Goal: Task Accomplishment & Management: Manage account settings

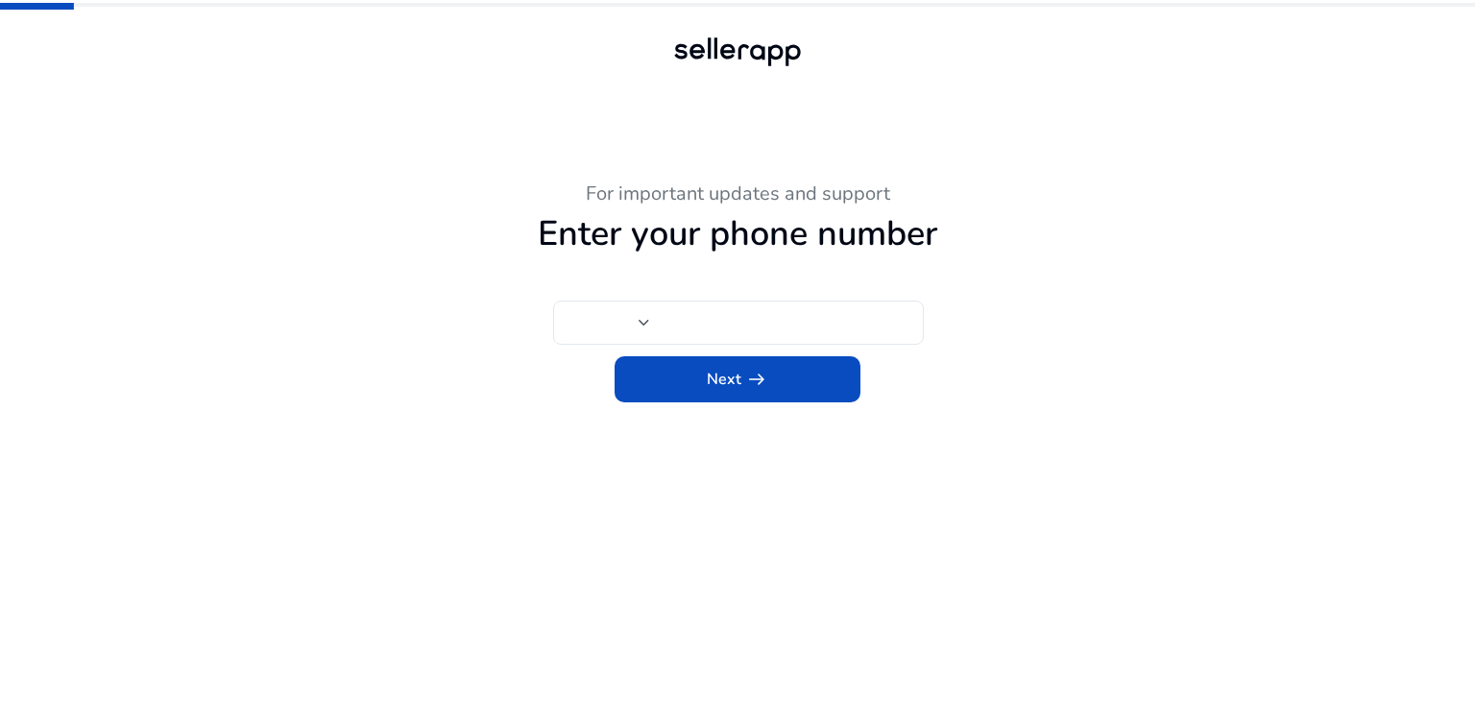
type input "***"
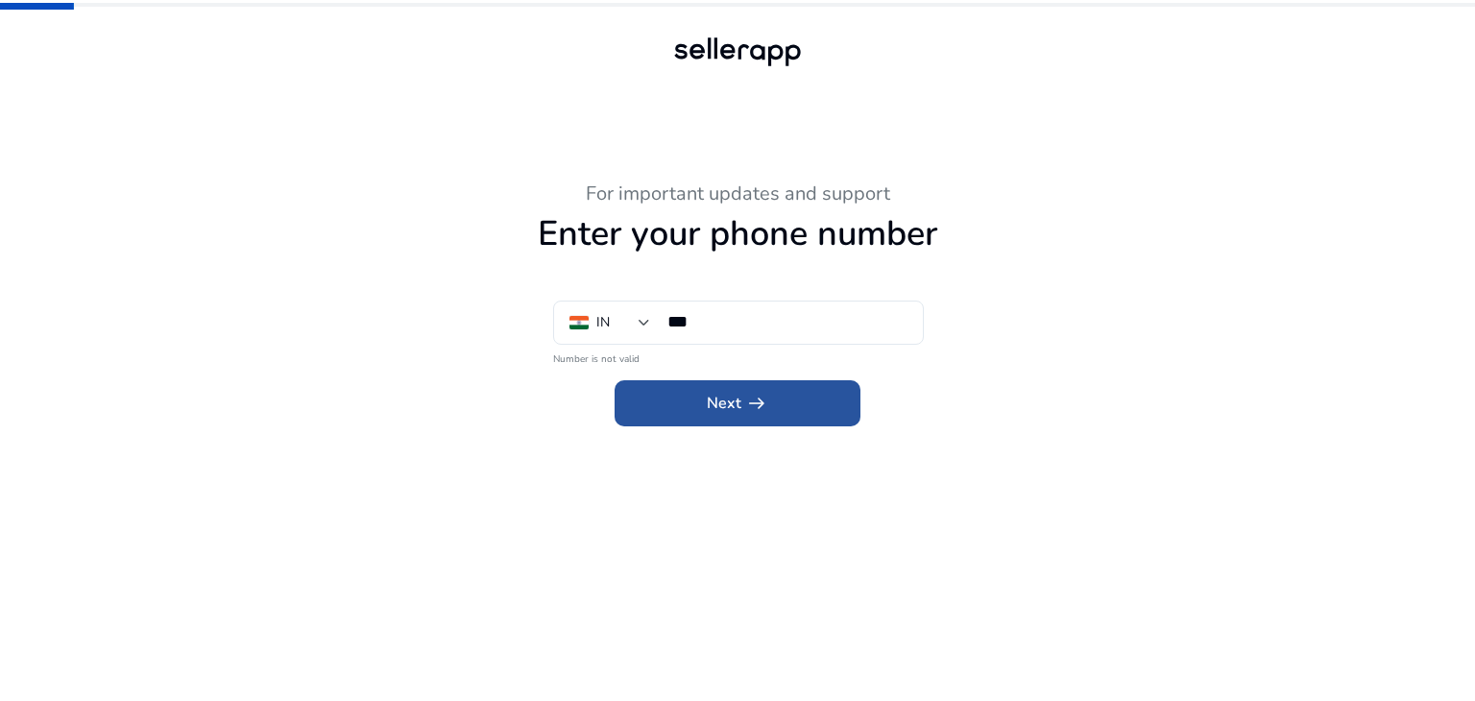
click at [758, 400] on span "arrow_right_alt" at bounding box center [756, 403] width 23 height 23
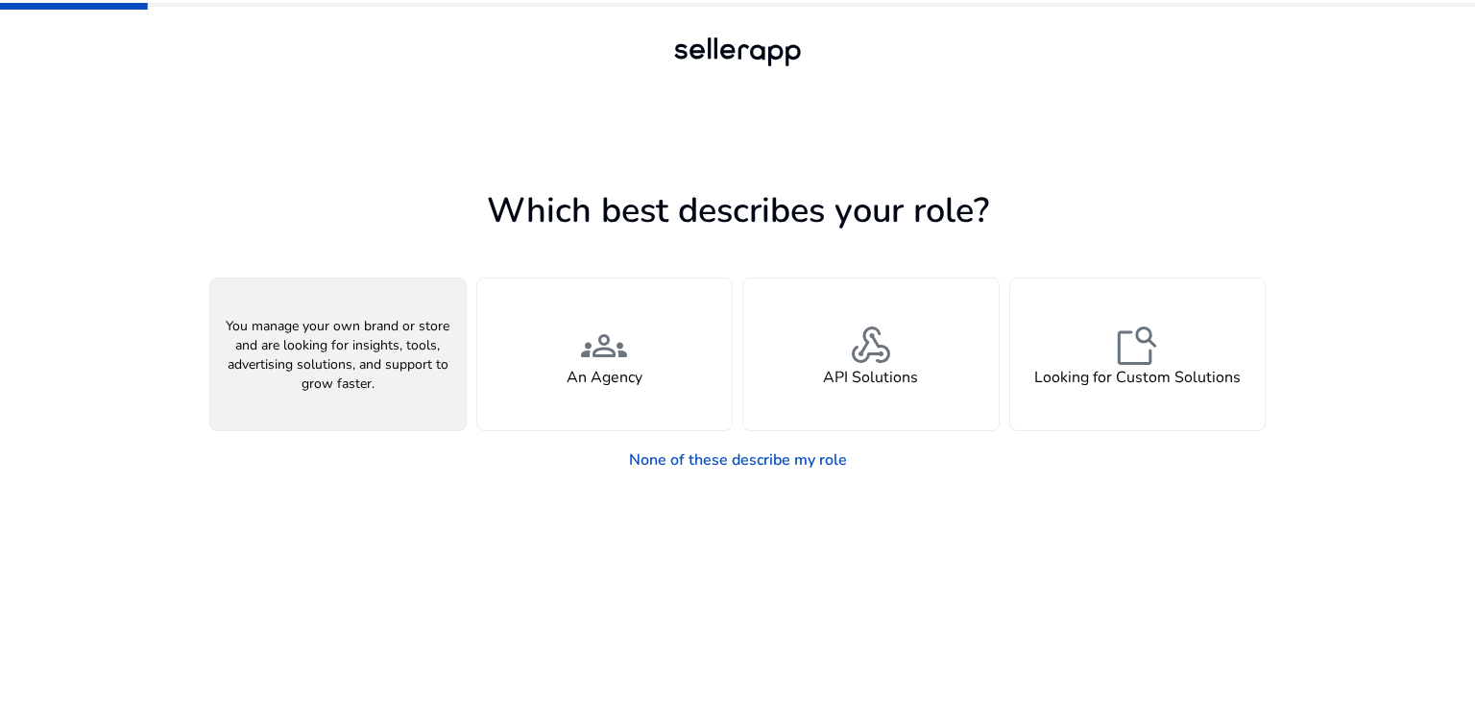
click at [382, 396] on div "person A Seller" at bounding box center [337, 355] width 255 height 152
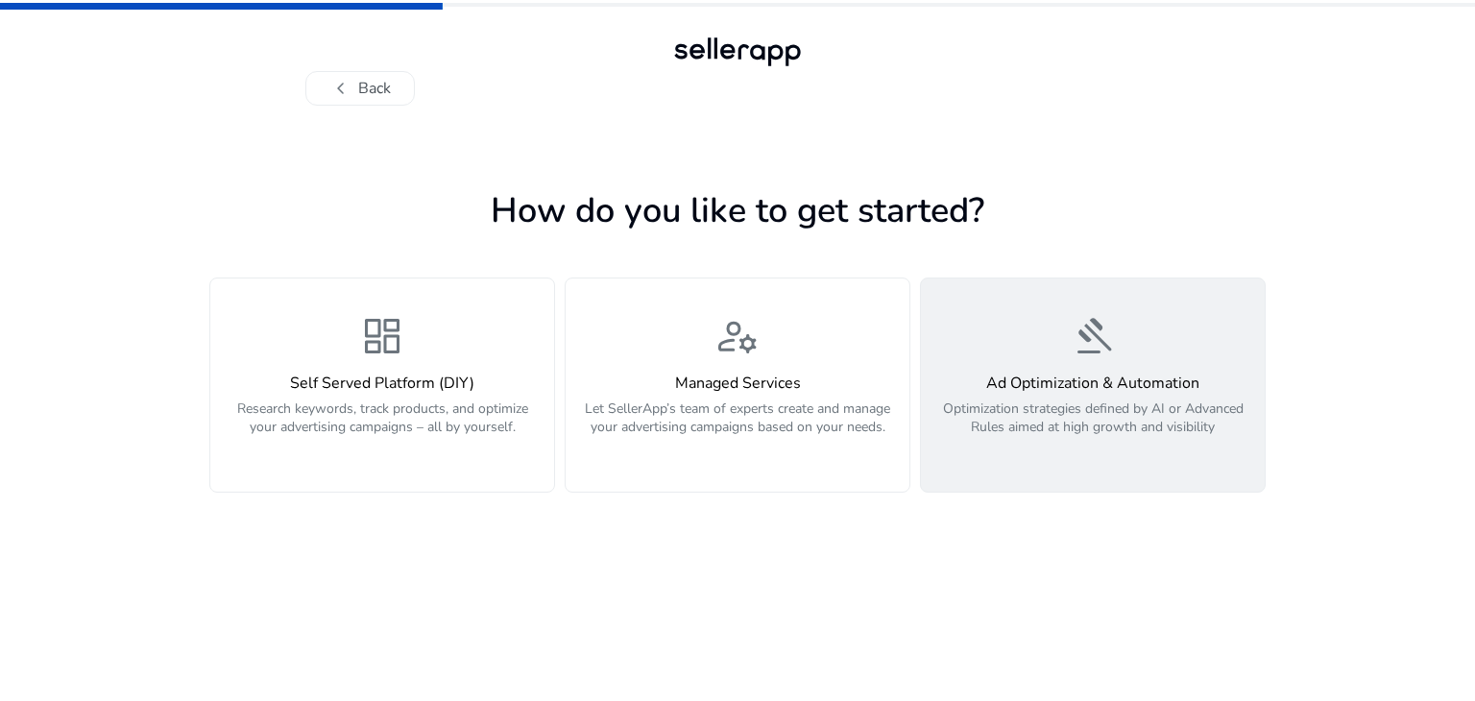
click at [1095, 447] on p "Optimization strategies defined by AI or Advanced Rules aimed at high growth an…" at bounding box center [1093, 429] width 321 height 58
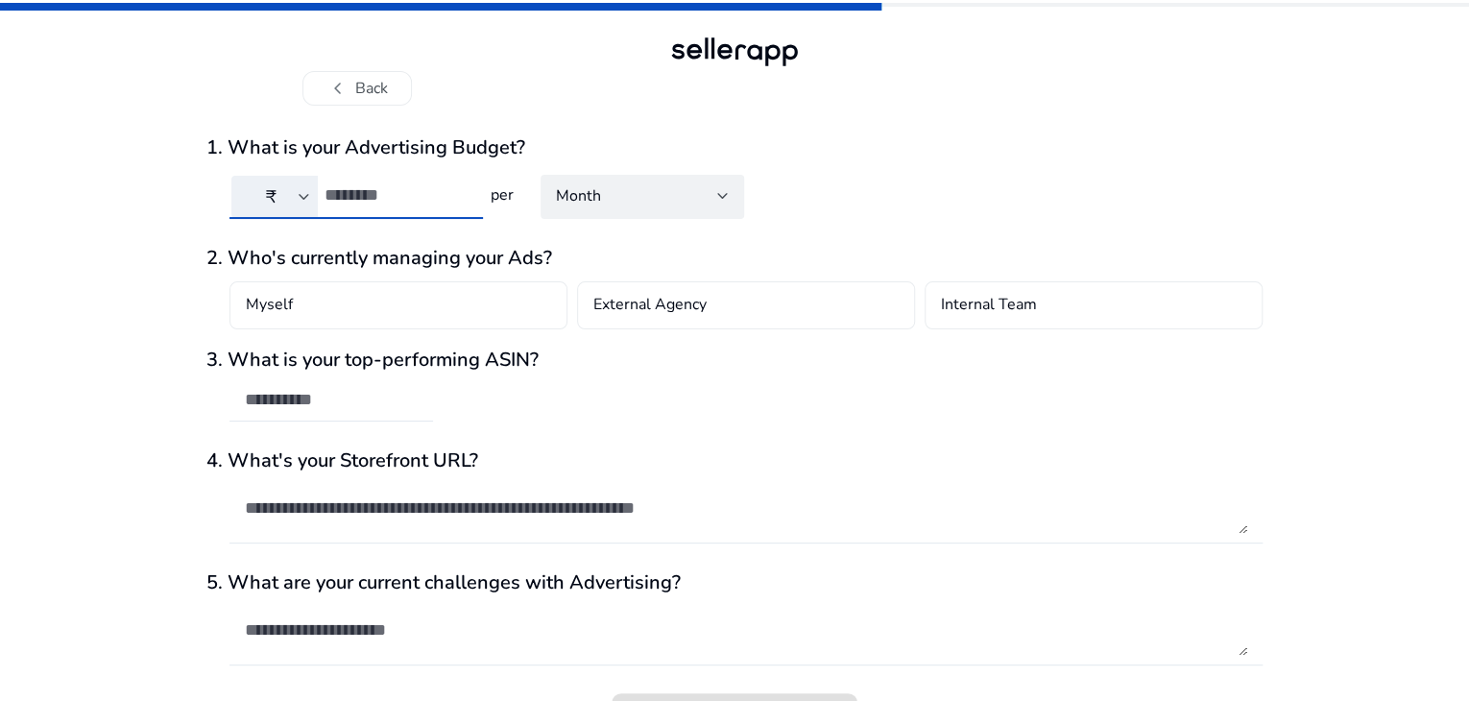
click at [429, 205] on input "number" at bounding box center [396, 194] width 143 height 21
click at [337, 93] on span "chevron_left" at bounding box center [338, 88] width 23 height 23
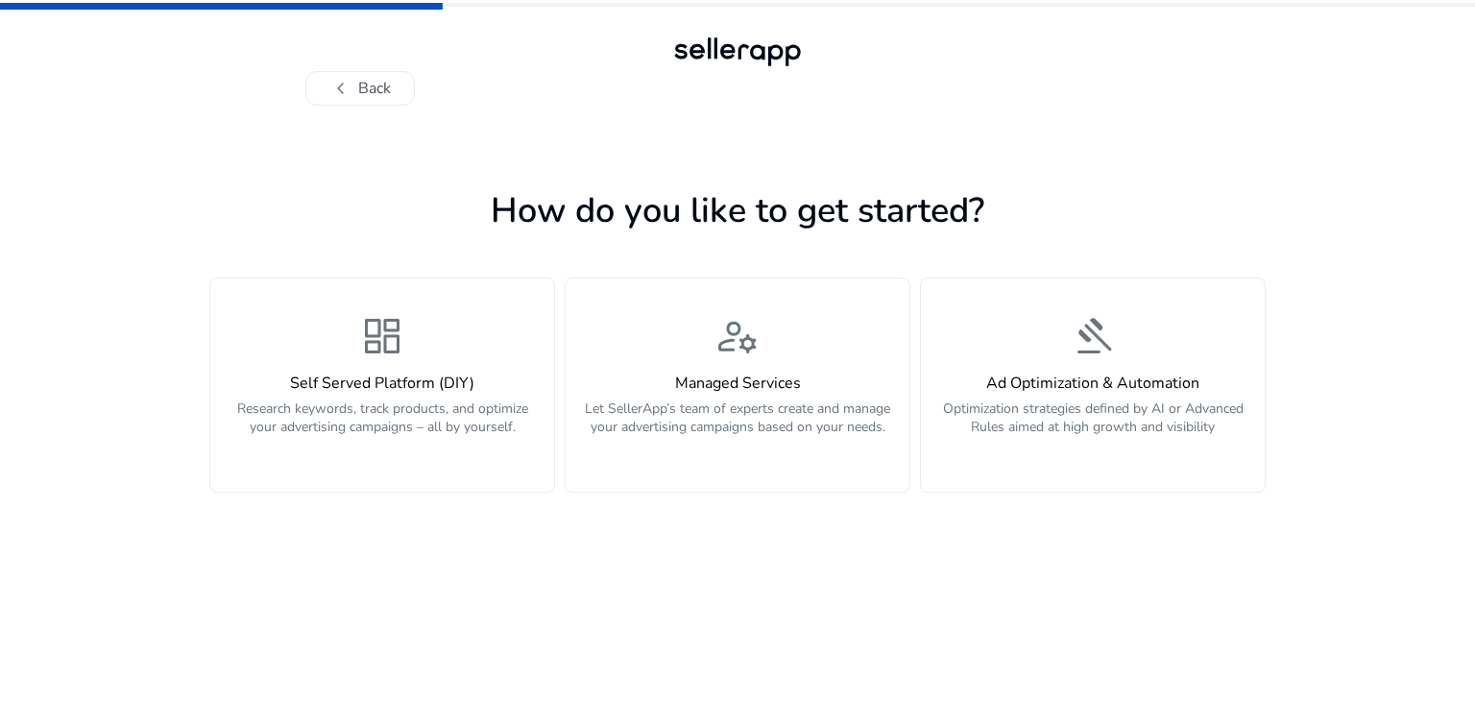
click at [337, 93] on span "chevron_left" at bounding box center [340, 88] width 23 height 23
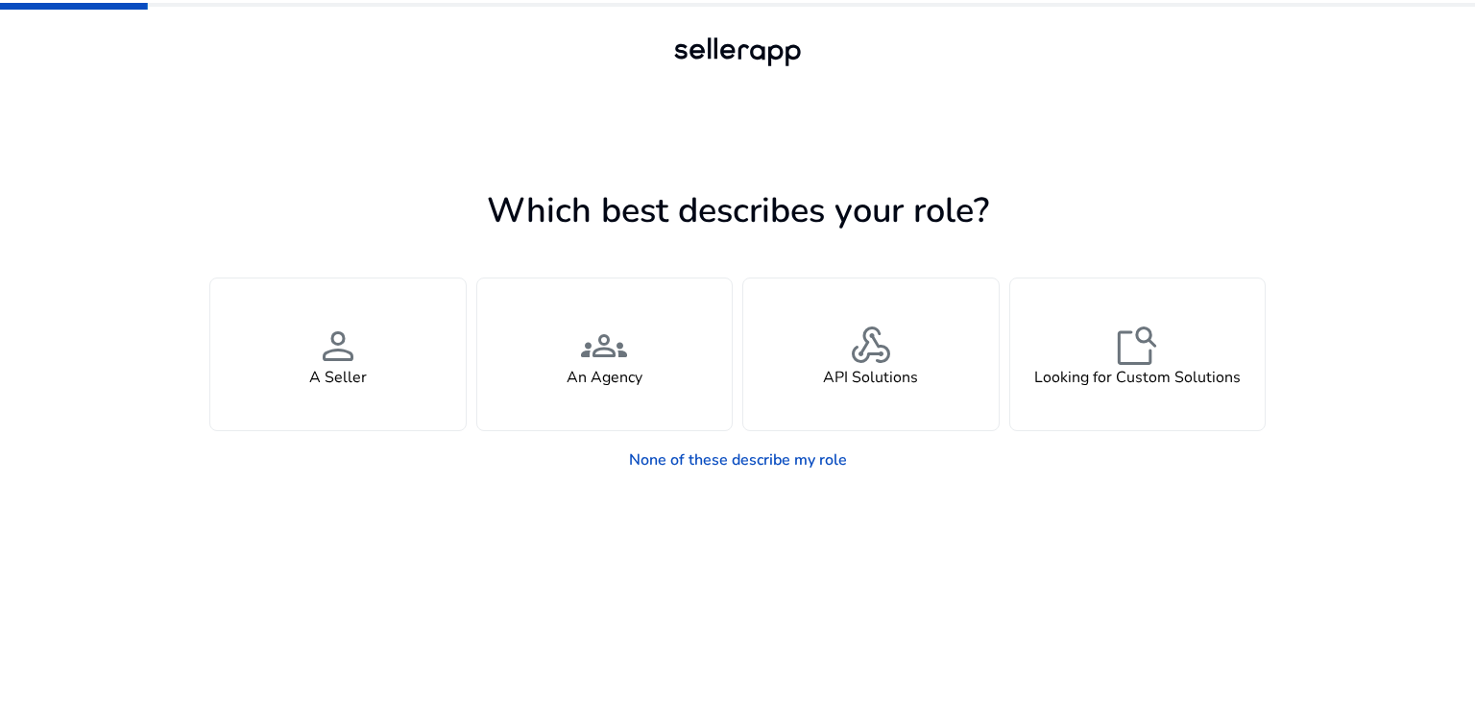
click at [337, 93] on div at bounding box center [737, 88] width 864 height 35
click at [792, 462] on link "None of these describe my role" at bounding box center [738, 460] width 249 height 38
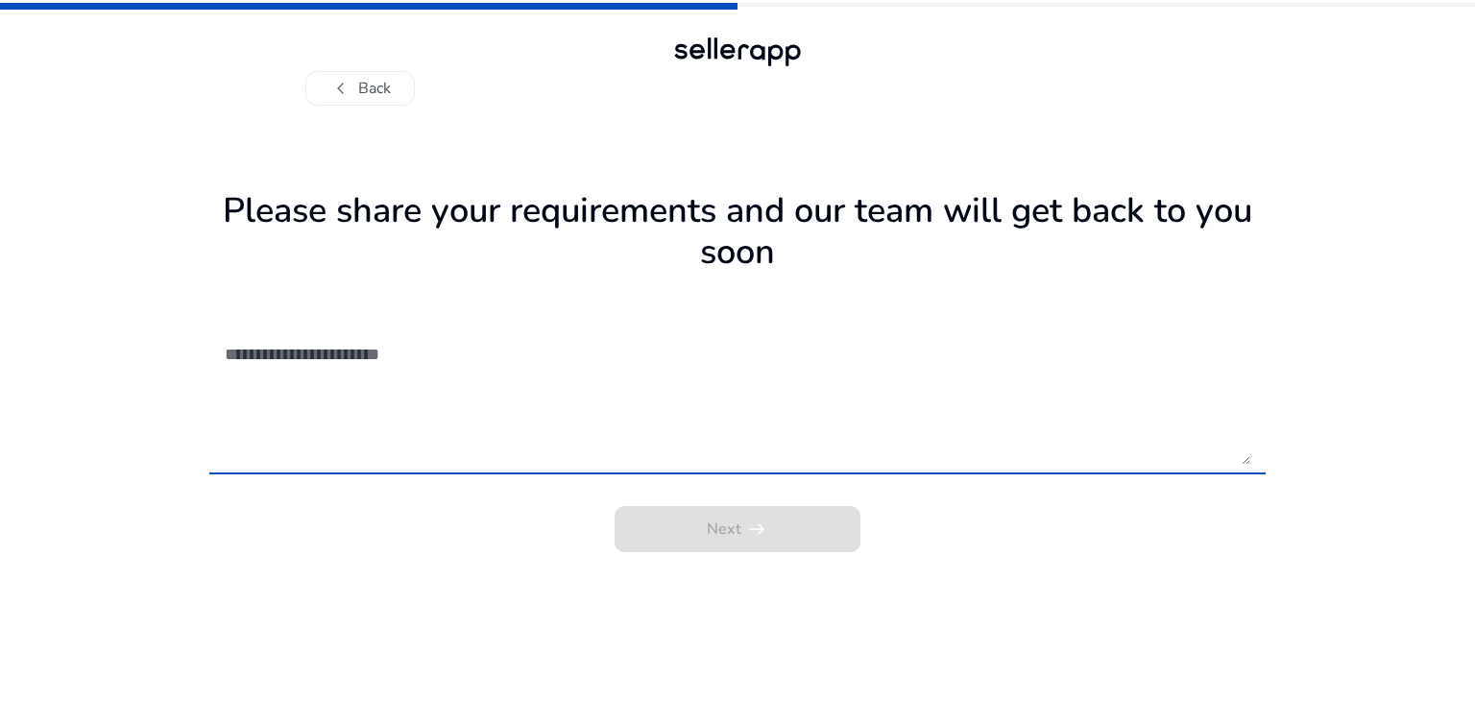
click at [567, 374] on textarea at bounding box center [738, 396] width 1026 height 136
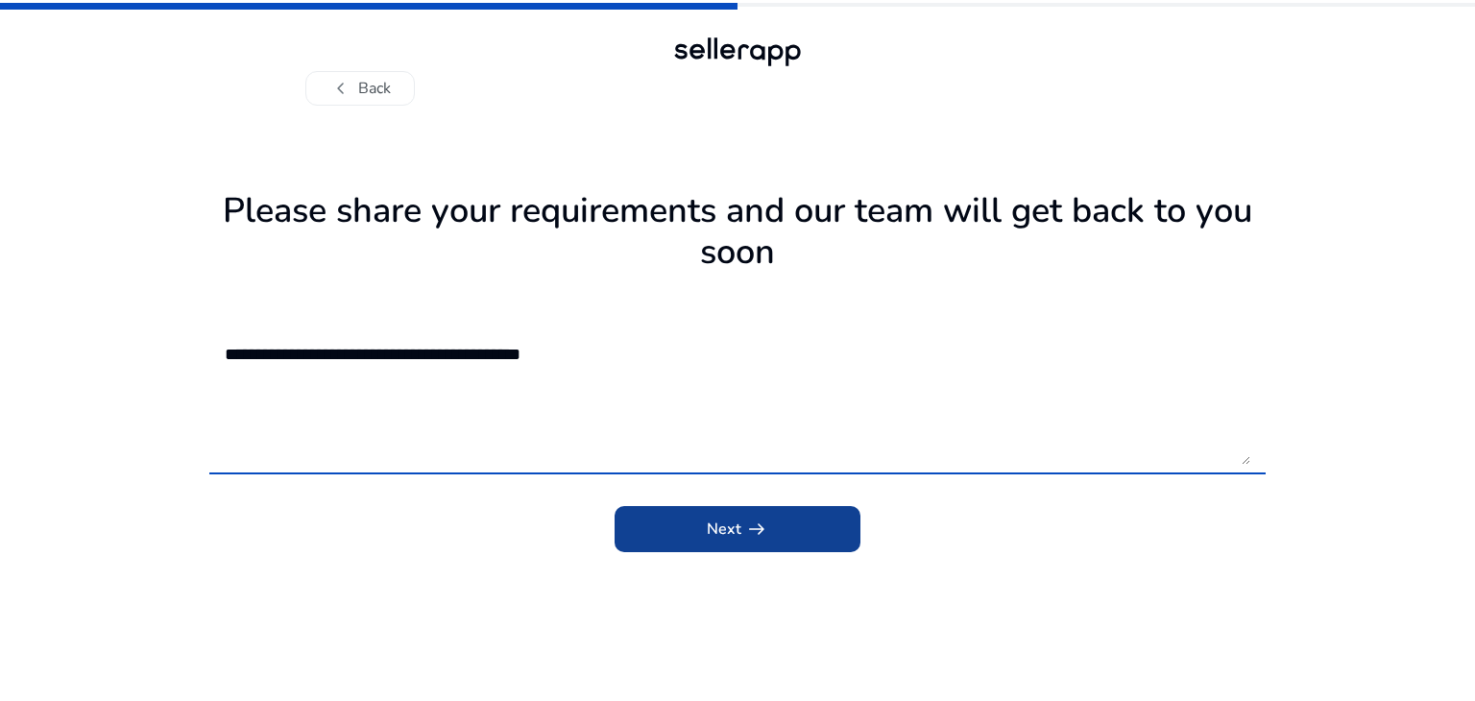
type textarea "**********"
click at [792, 539] on span "submit" at bounding box center [738, 529] width 246 height 46
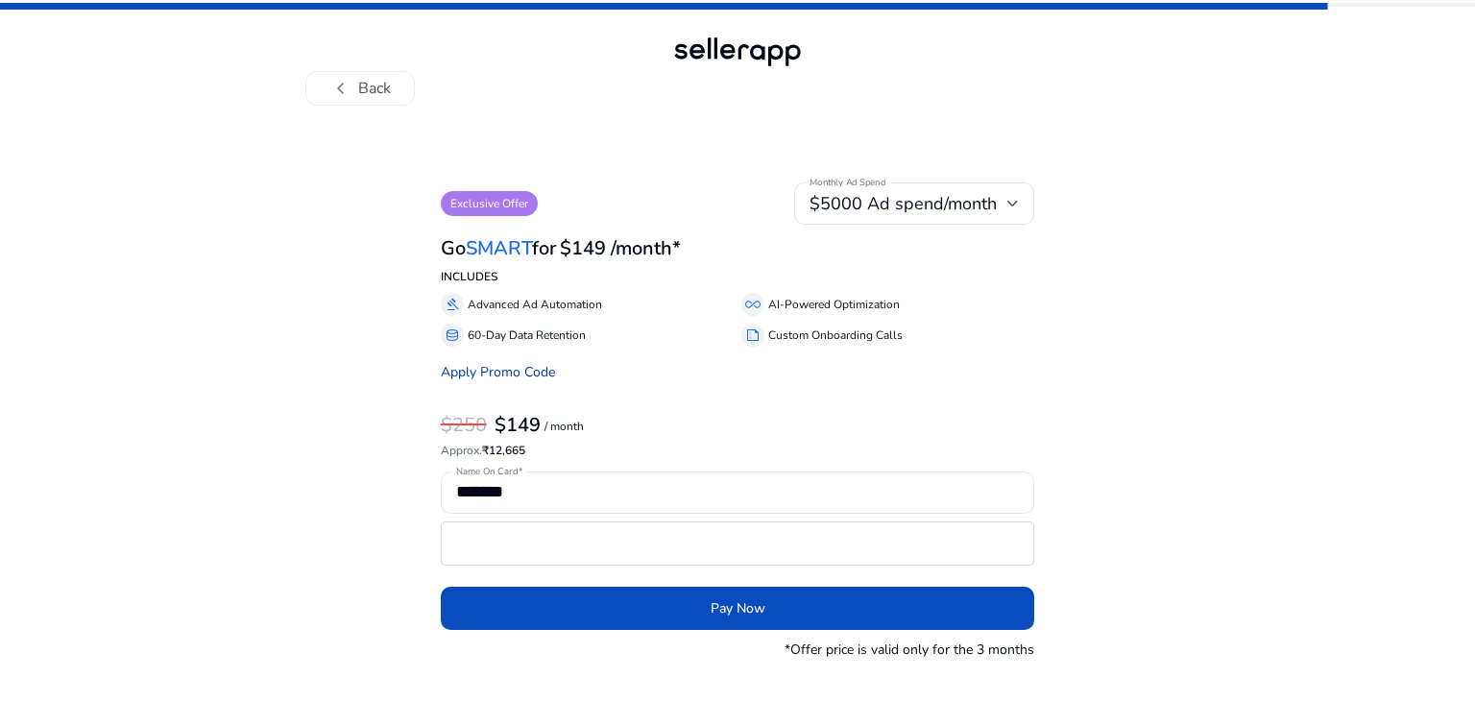
click at [522, 376] on link "Apply Promo Code" at bounding box center [498, 372] width 114 height 18
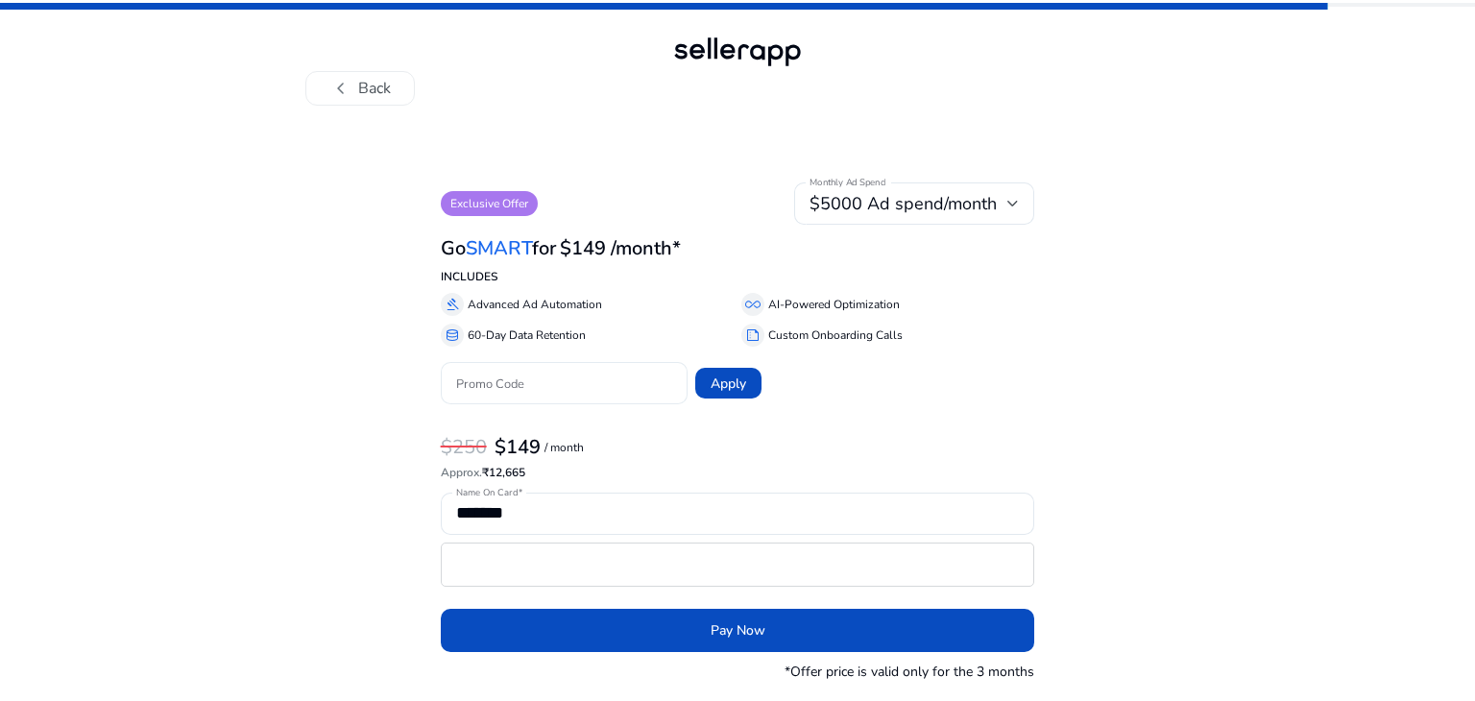
click at [535, 379] on input "Promo Code" at bounding box center [564, 382] width 217 height 21
click at [788, 453] on div "$250 $149 / month" at bounding box center [738, 447] width 594 height 25
click at [1145, 393] on app-feature-paywall-modal "Exclusive Offer Monthly Ad Spend $5000 Ad spend/month Go SMART for $149 /month*…" at bounding box center [737, 412] width 1056 height 461
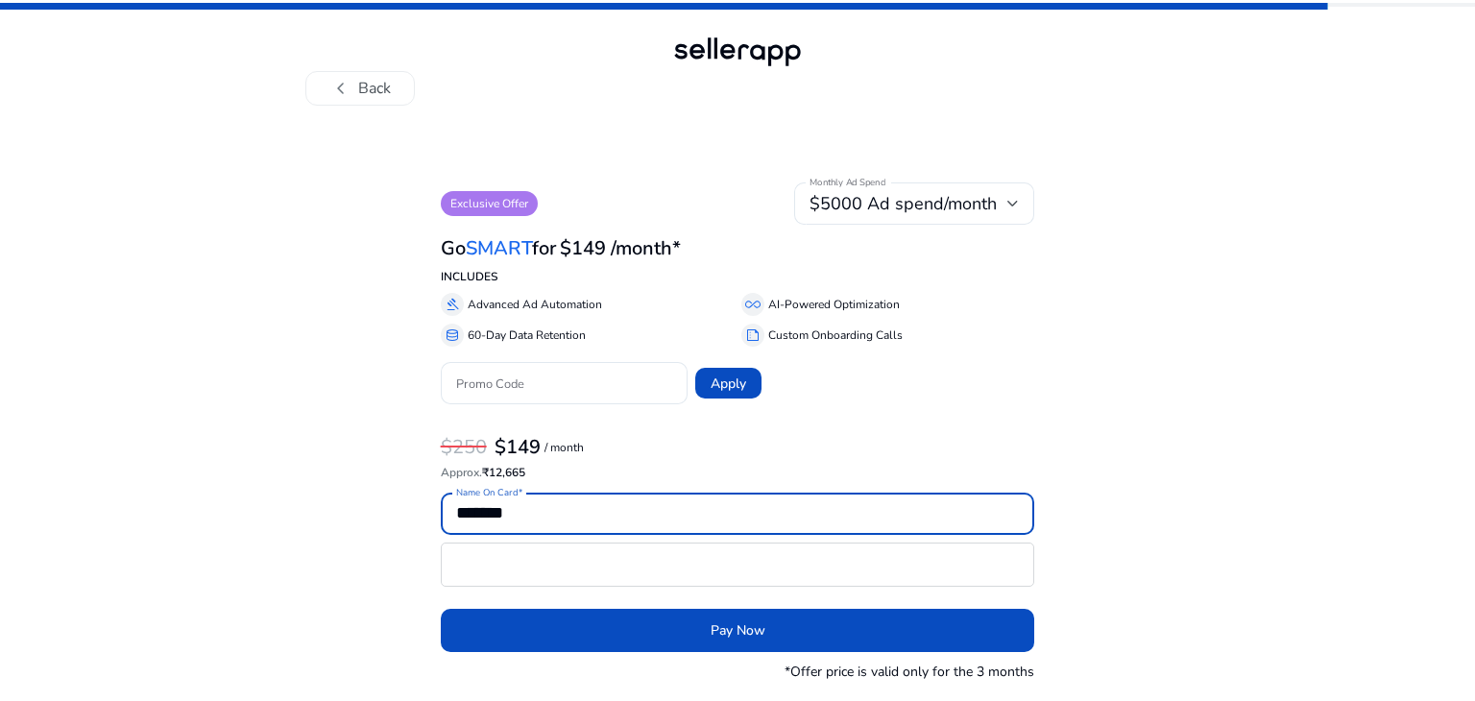
click at [637, 521] on input "*******" at bounding box center [738, 512] width 564 height 21
type input "**********"
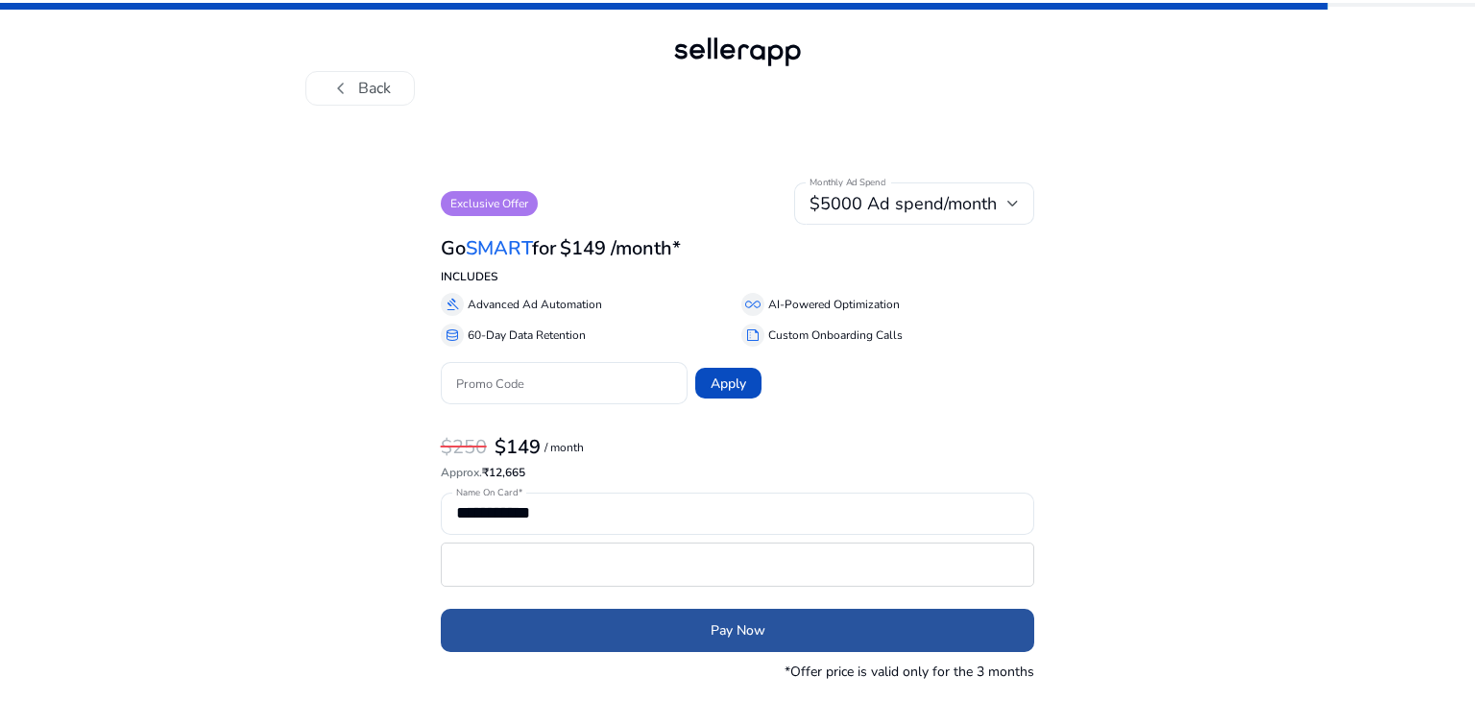
click at [751, 643] on span "submit" at bounding box center [738, 630] width 594 height 46
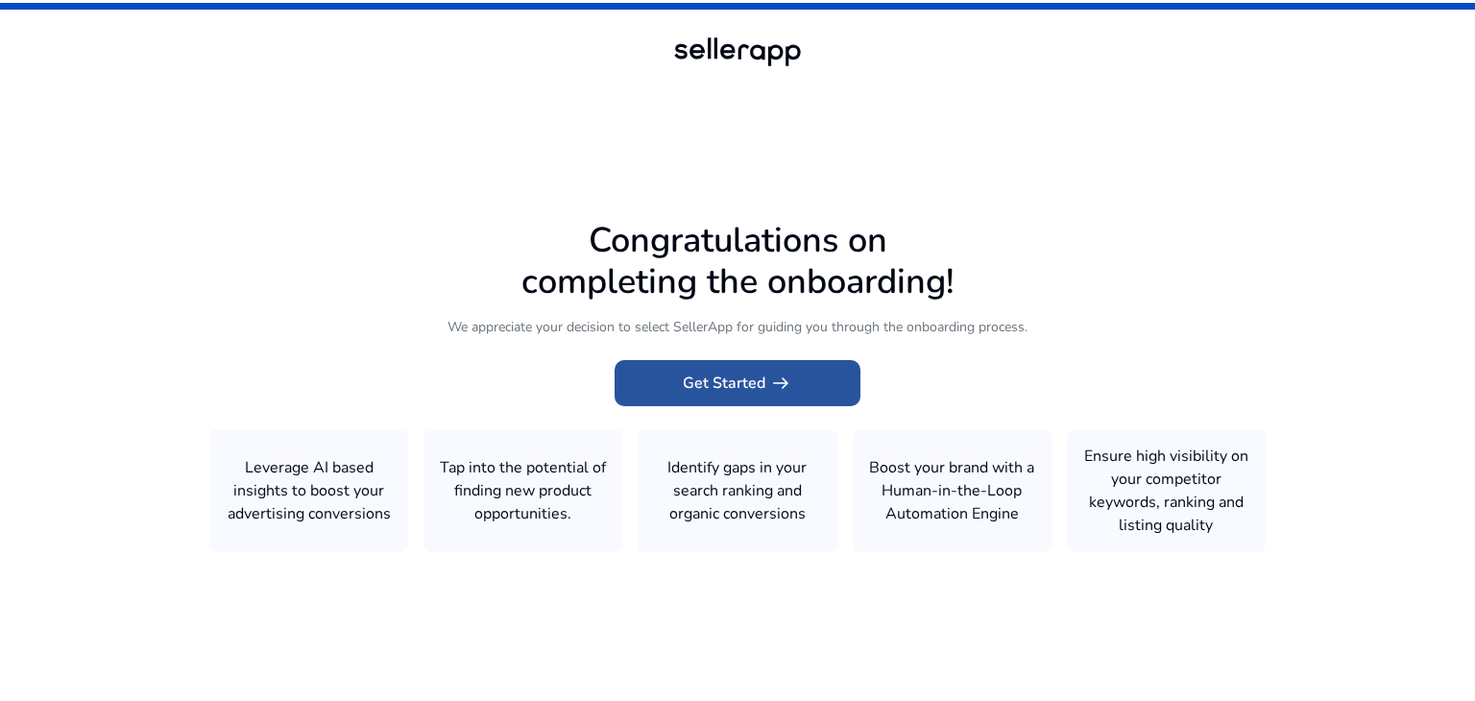
click at [711, 385] on span "Get Started arrow_right_alt" at bounding box center [737, 383] width 109 height 23
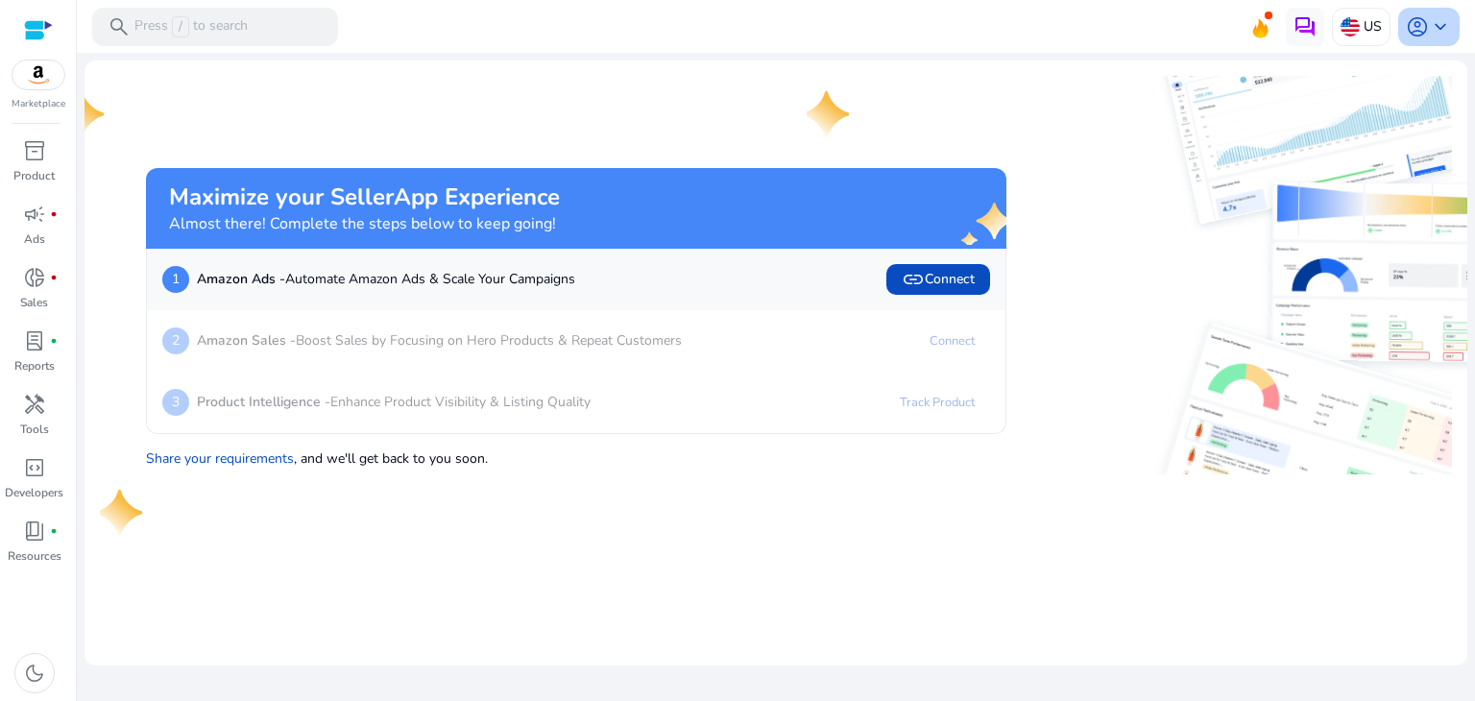
click at [1441, 28] on span "keyboard_arrow_down" at bounding box center [1440, 26] width 23 height 23
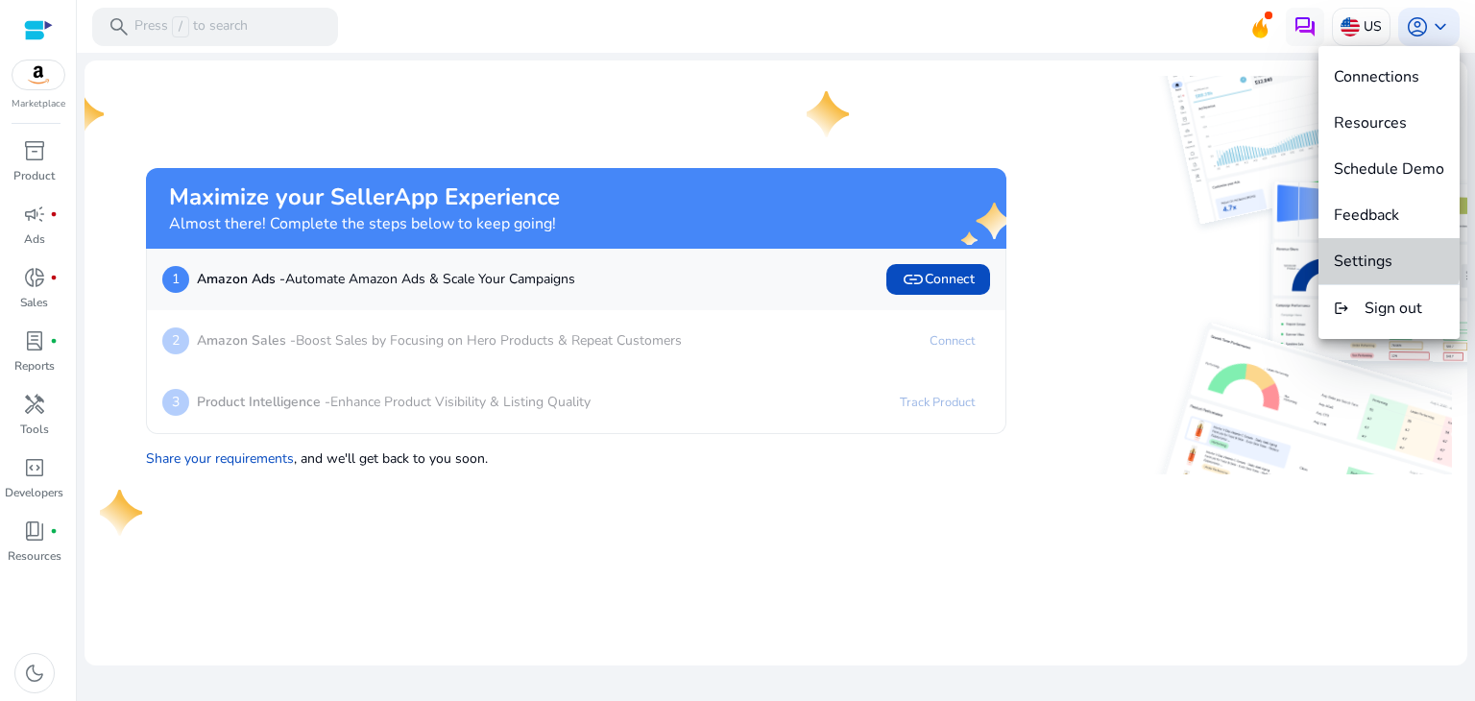
click at [1389, 258] on span "Settings" at bounding box center [1363, 261] width 59 height 21
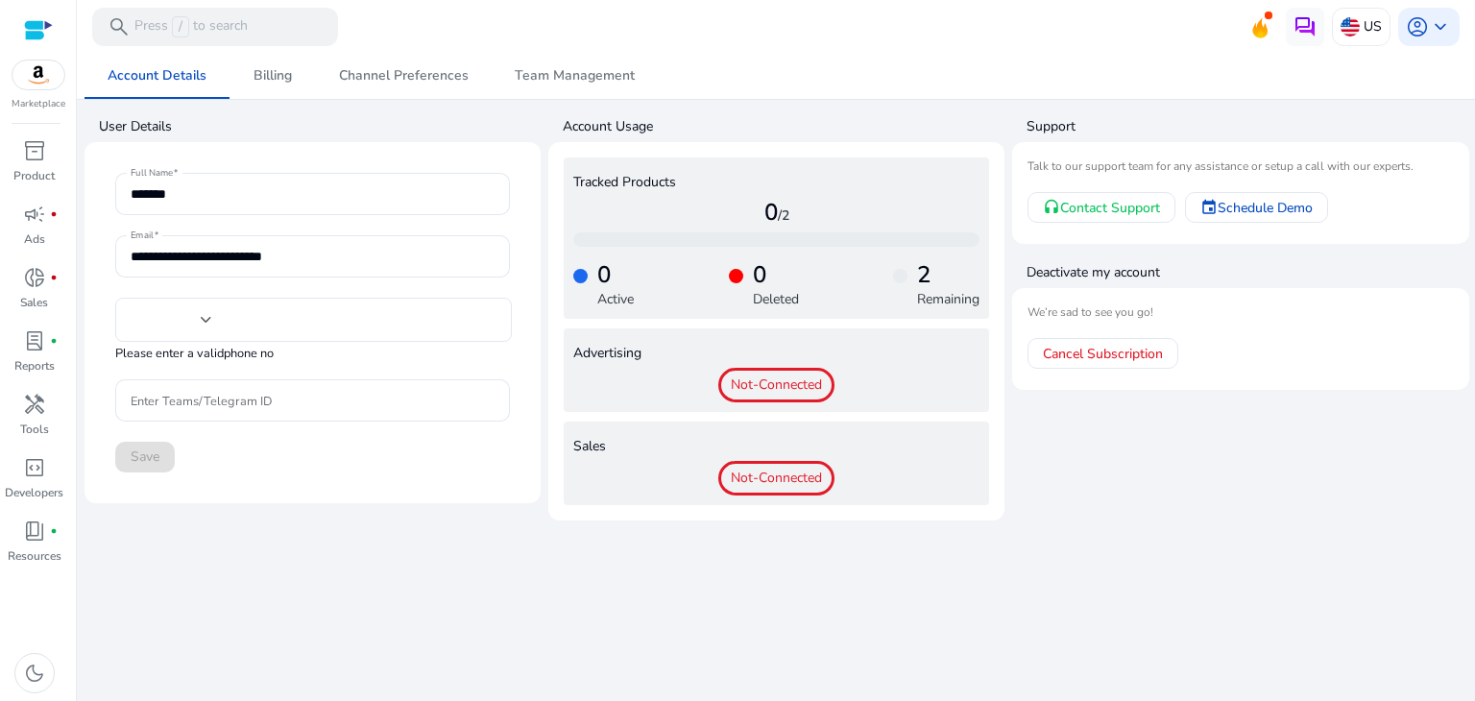
type input "***"
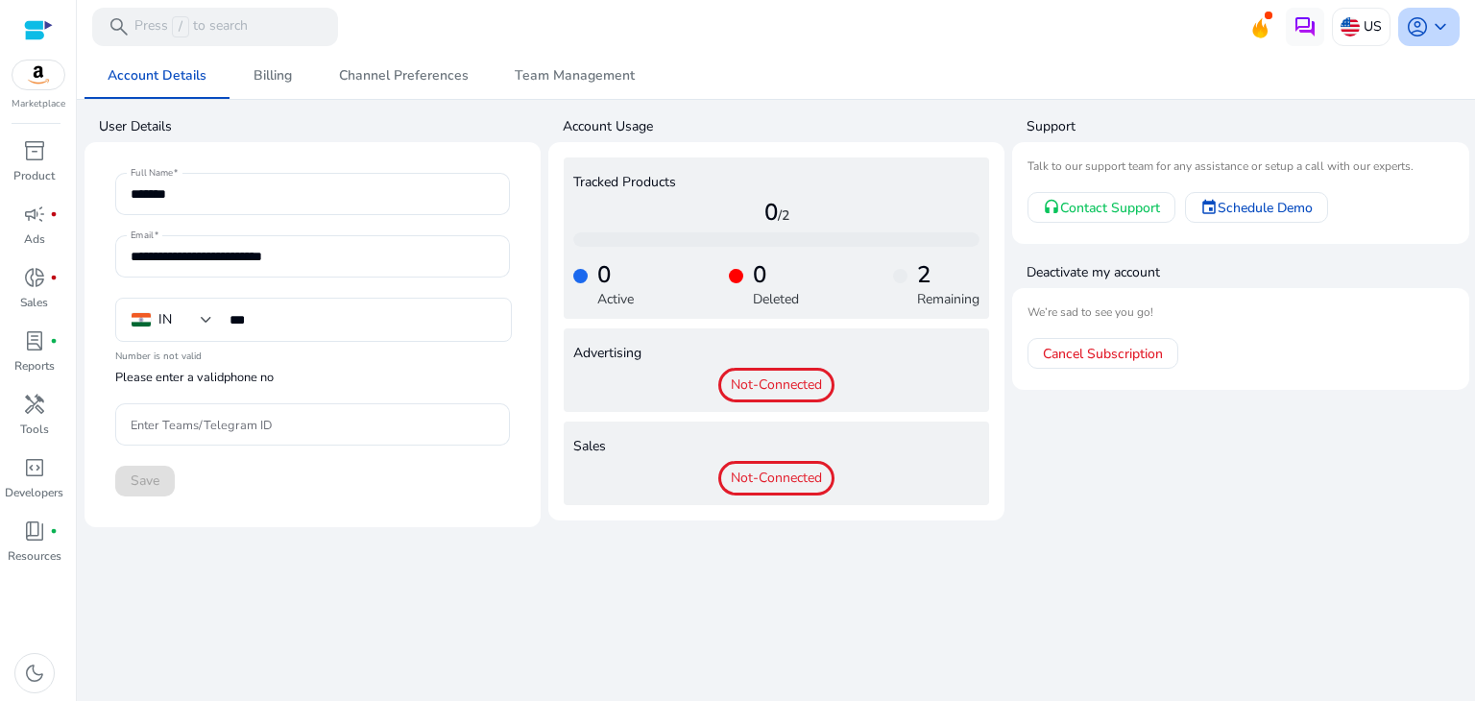
click at [1441, 34] on span "keyboard_arrow_down" at bounding box center [1440, 26] width 23 height 23
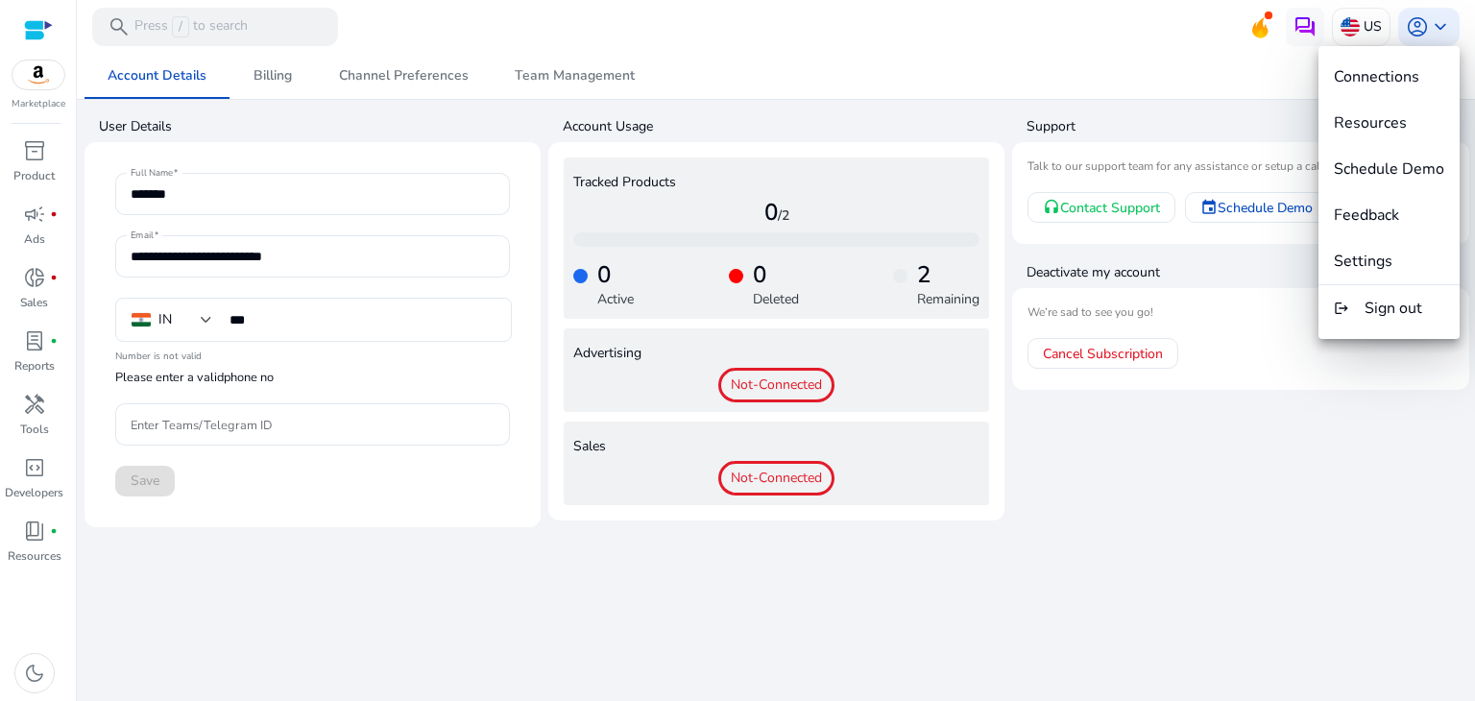
click at [36, 542] on div at bounding box center [737, 350] width 1475 height 701
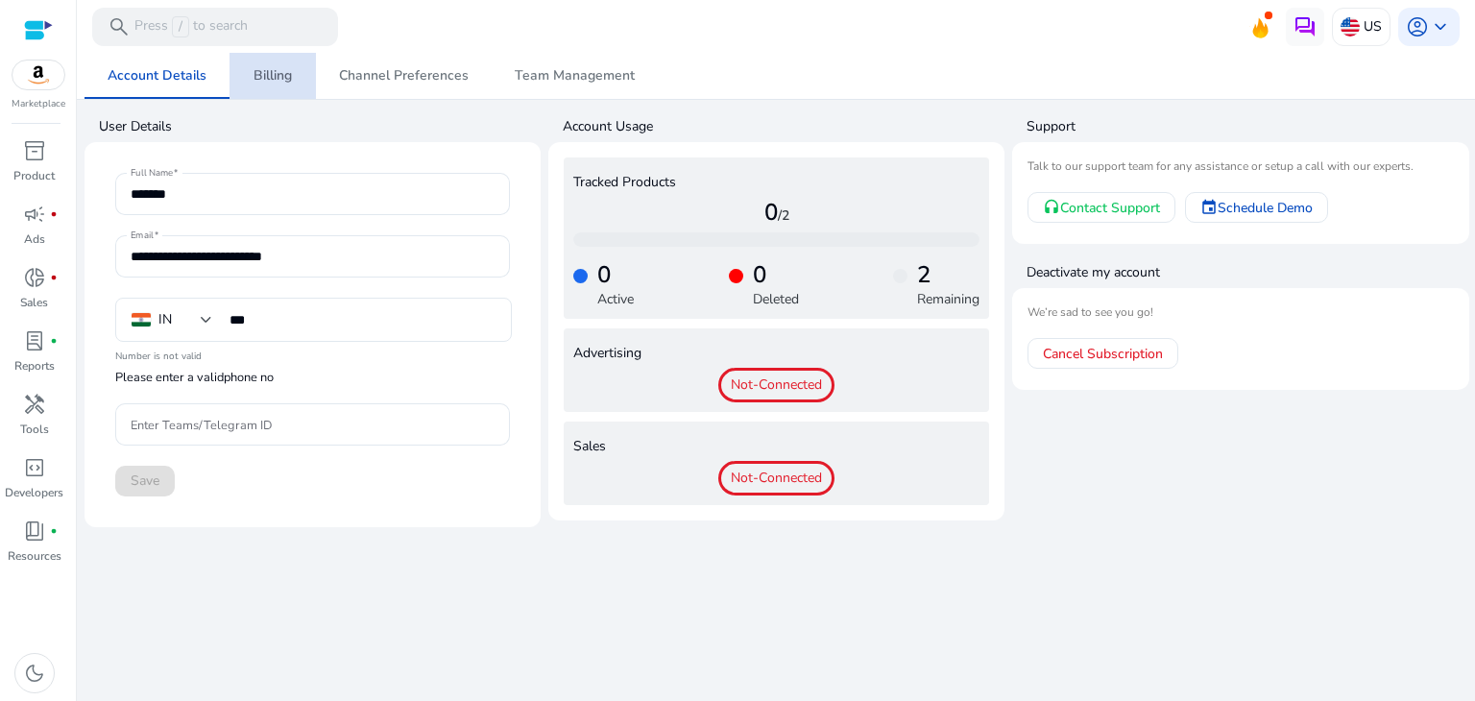
click at [261, 71] on span "Billing" at bounding box center [273, 75] width 38 height 13
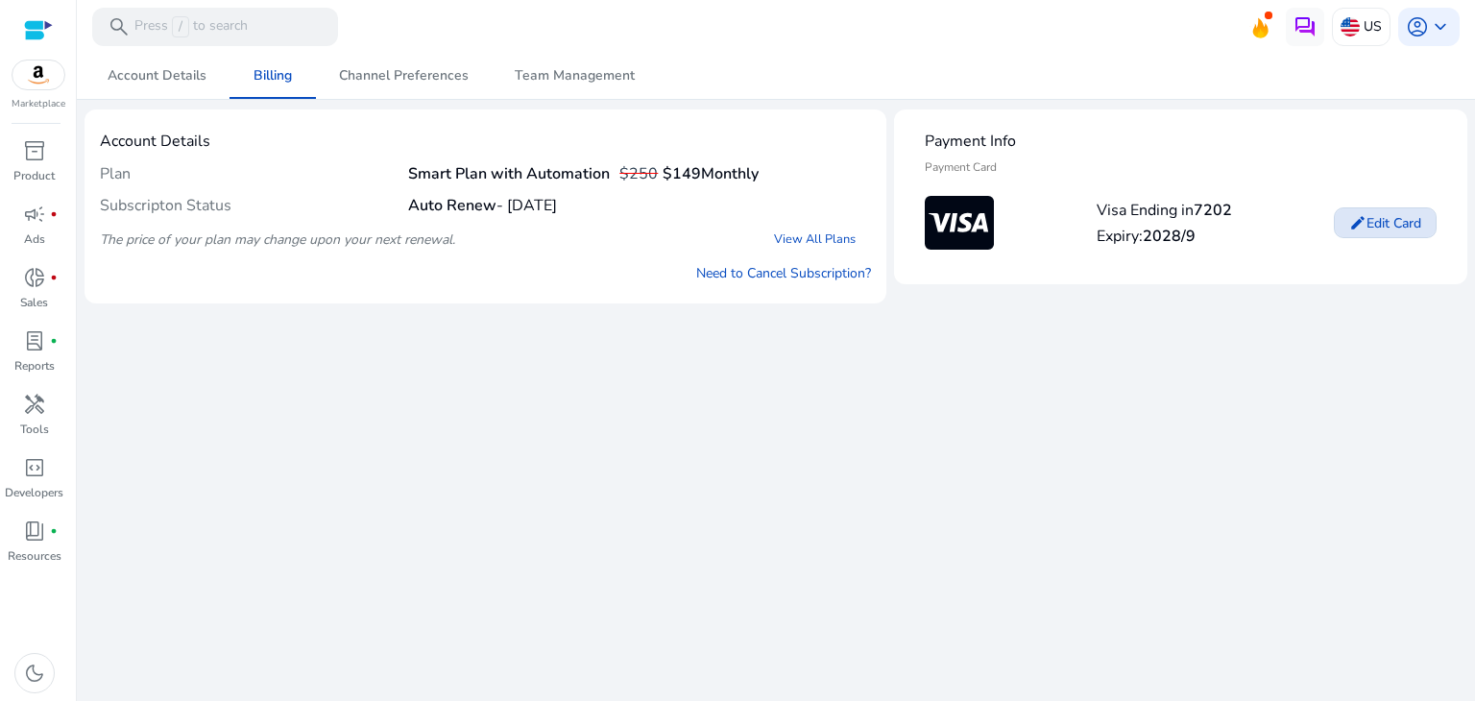
click at [1407, 215] on span "Edit Card" at bounding box center [1394, 223] width 55 height 20
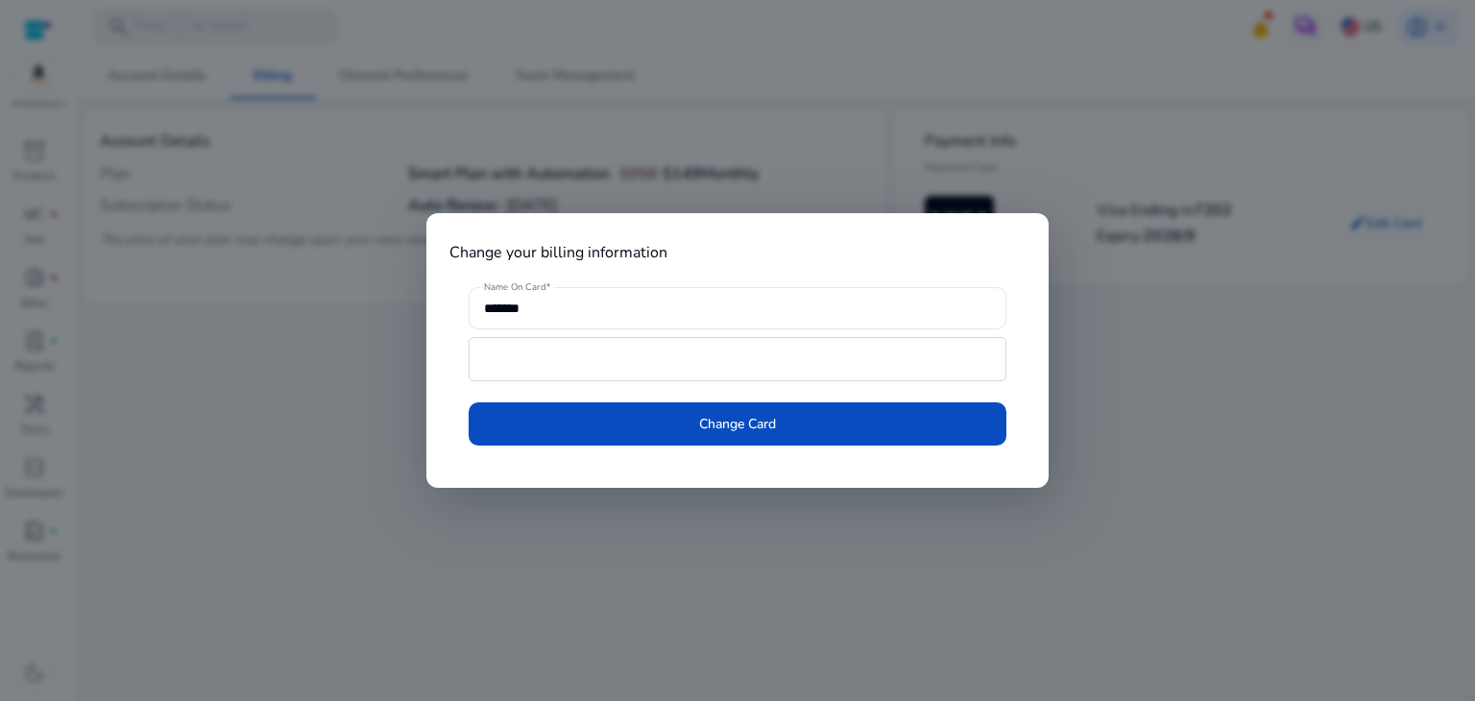
click at [1203, 339] on div at bounding box center [737, 350] width 1475 height 701
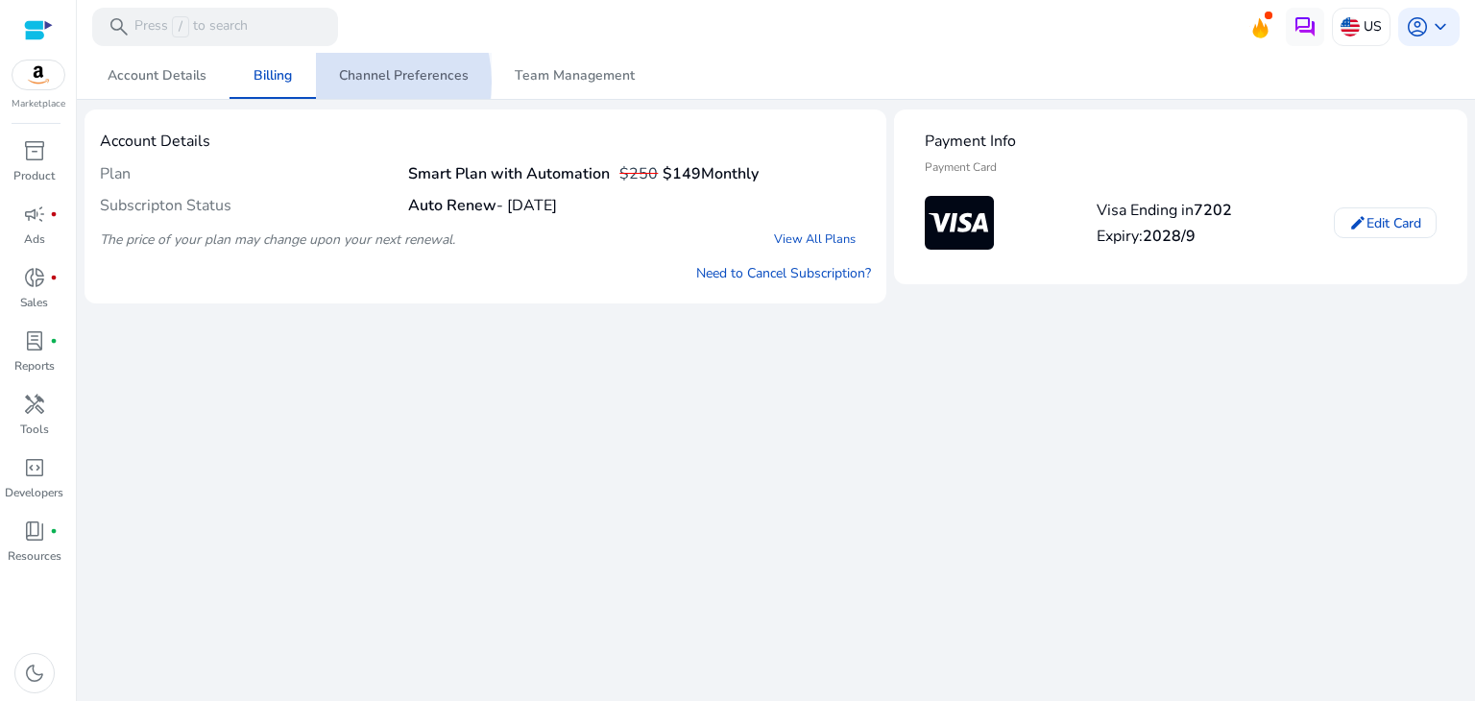
click at [357, 82] on span "Channel Preferences" at bounding box center [404, 75] width 130 height 13
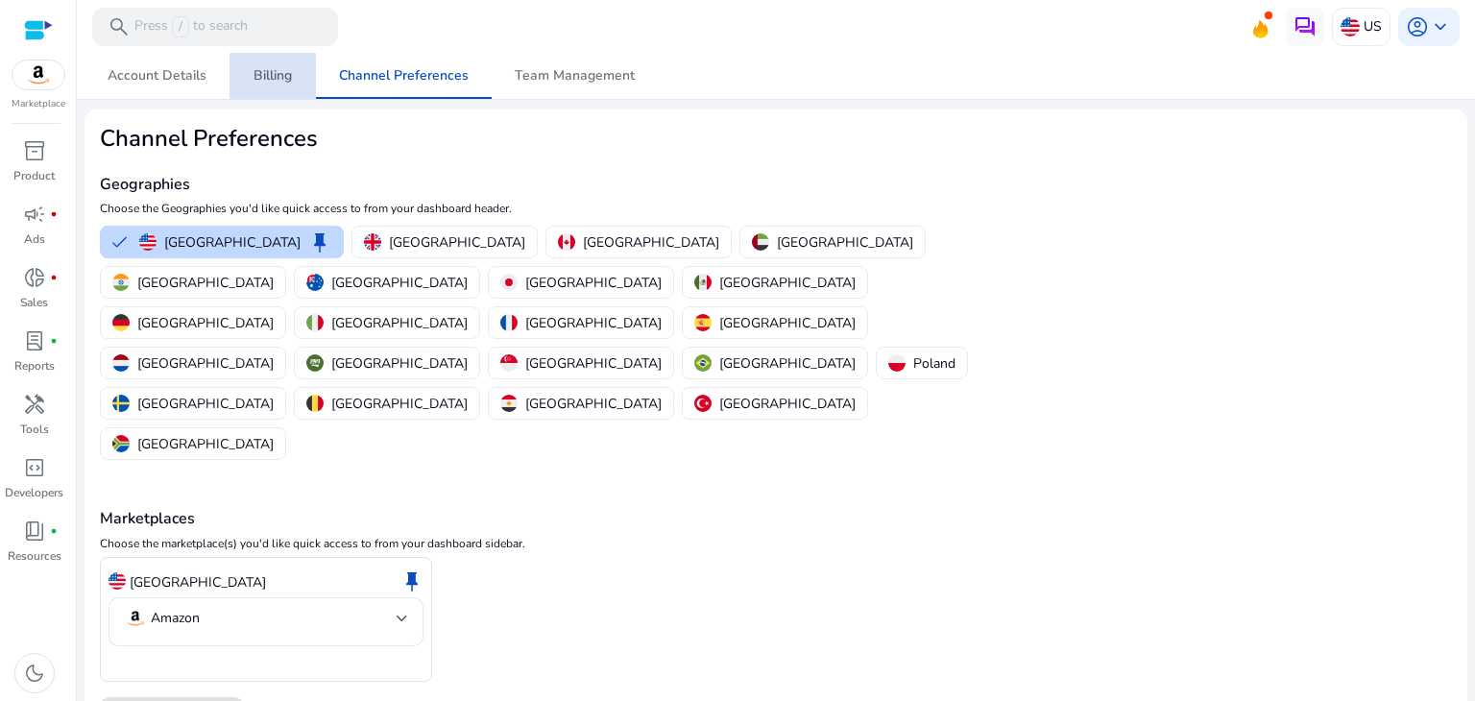
click at [273, 77] on span "Billing" at bounding box center [273, 75] width 38 height 13
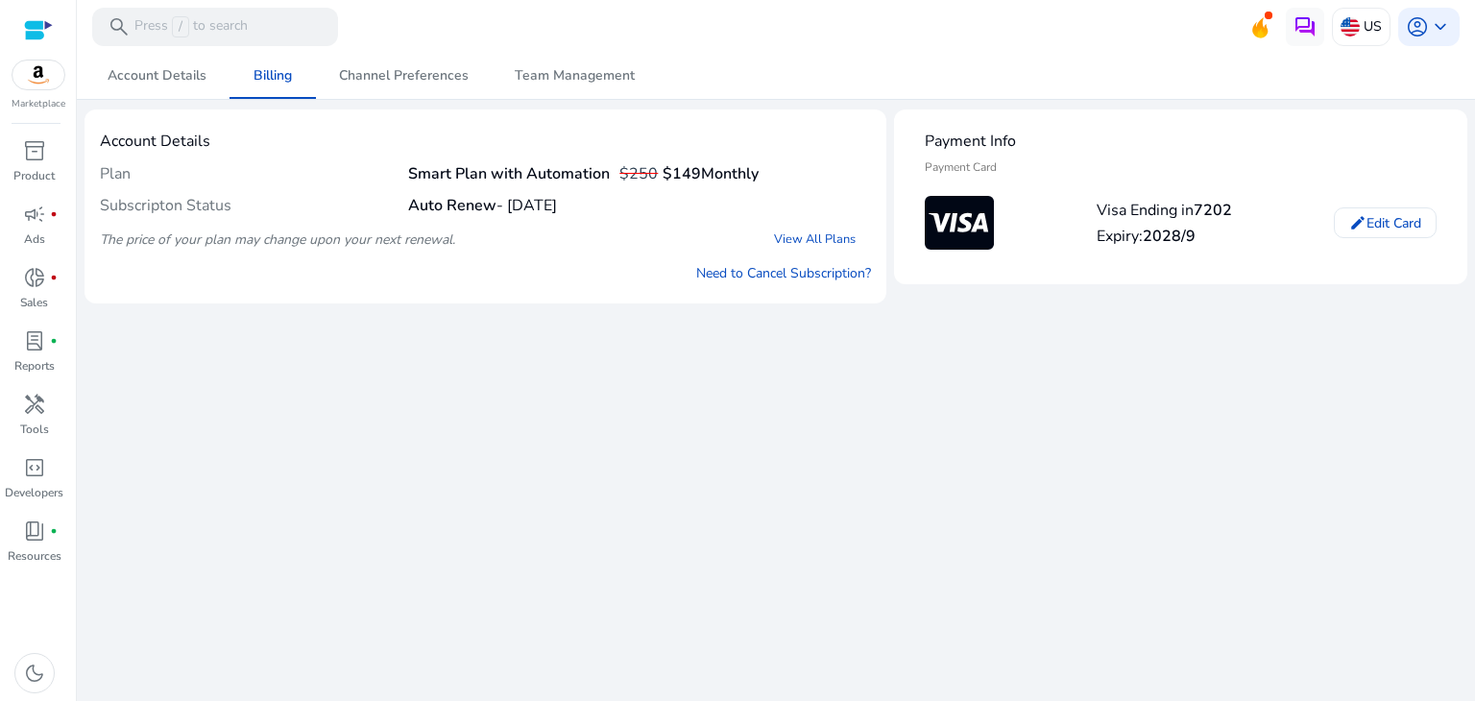
click at [396, 205] on h4 "Subscripton Status" at bounding box center [254, 206] width 308 height 18
click at [472, 208] on b "Auto Renew" at bounding box center [452, 205] width 88 height 21
click at [380, 70] on span "Channel Preferences" at bounding box center [404, 75] width 130 height 13
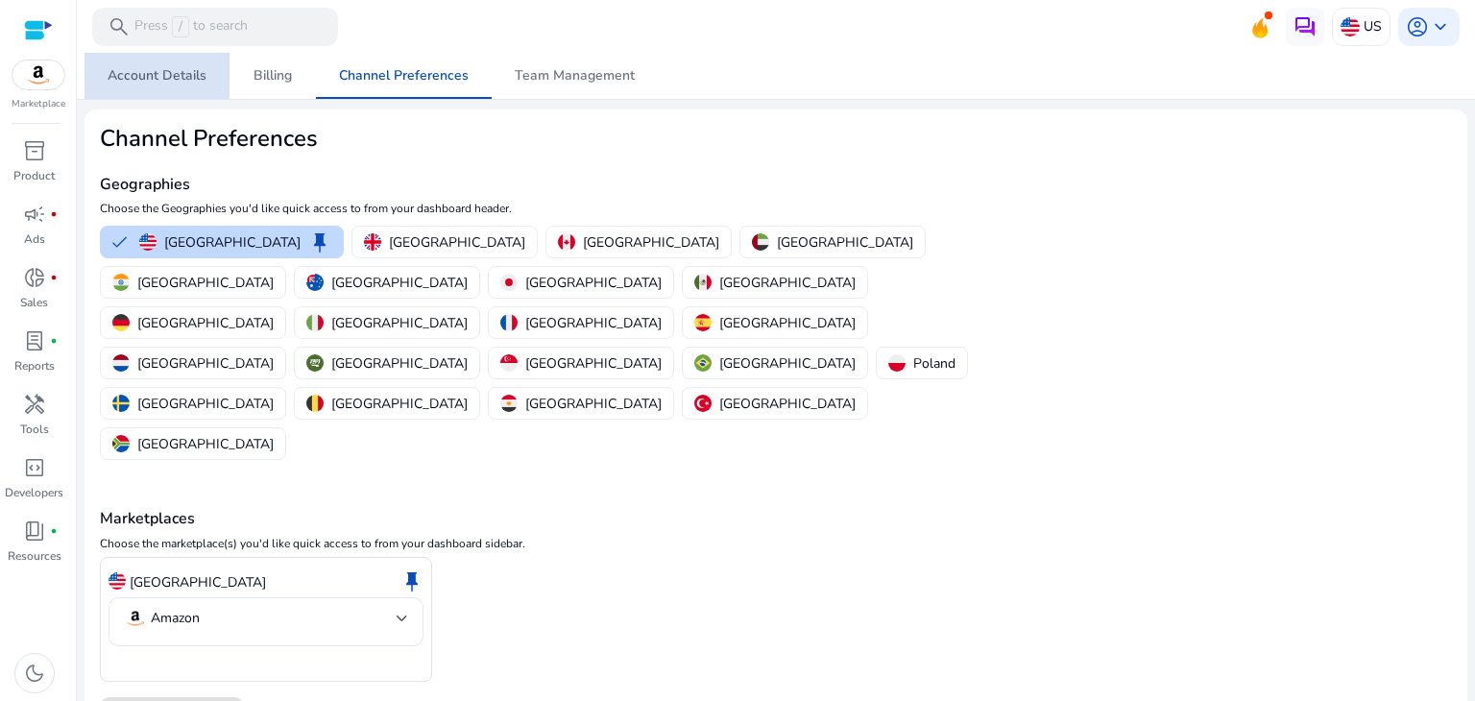
click at [188, 80] on span "Account Details" at bounding box center [157, 75] width 99 height 13
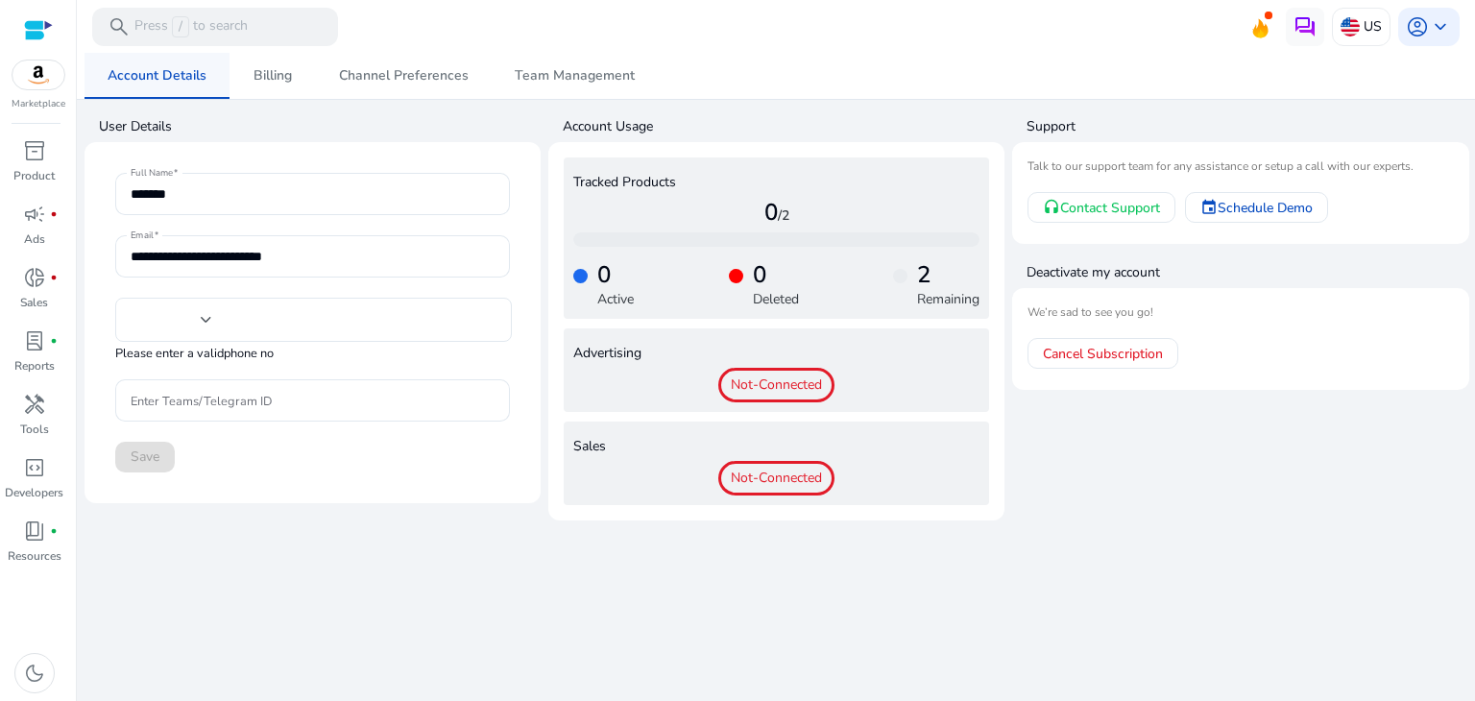
type input "***"
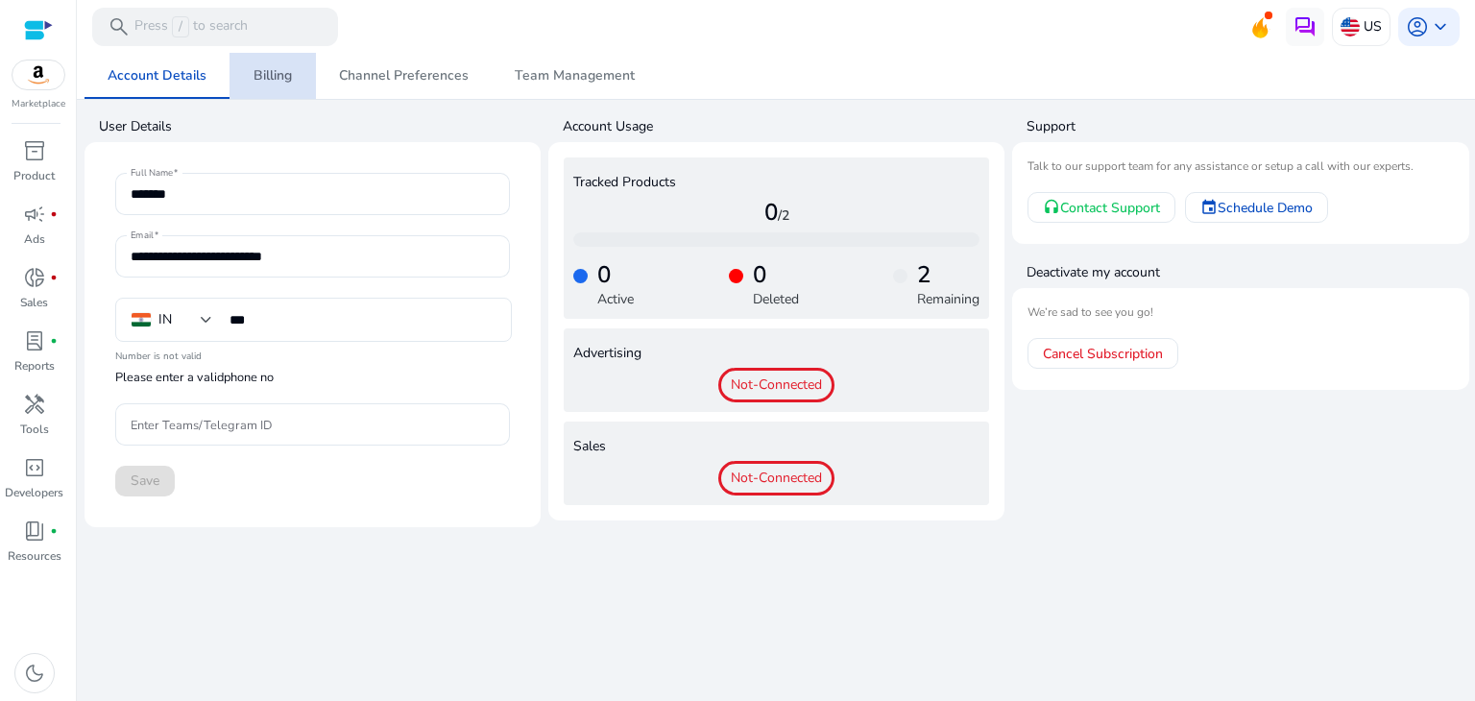
click at [268, 82] on span "Billing" at bounding box center [273, 75] width 38 height 13
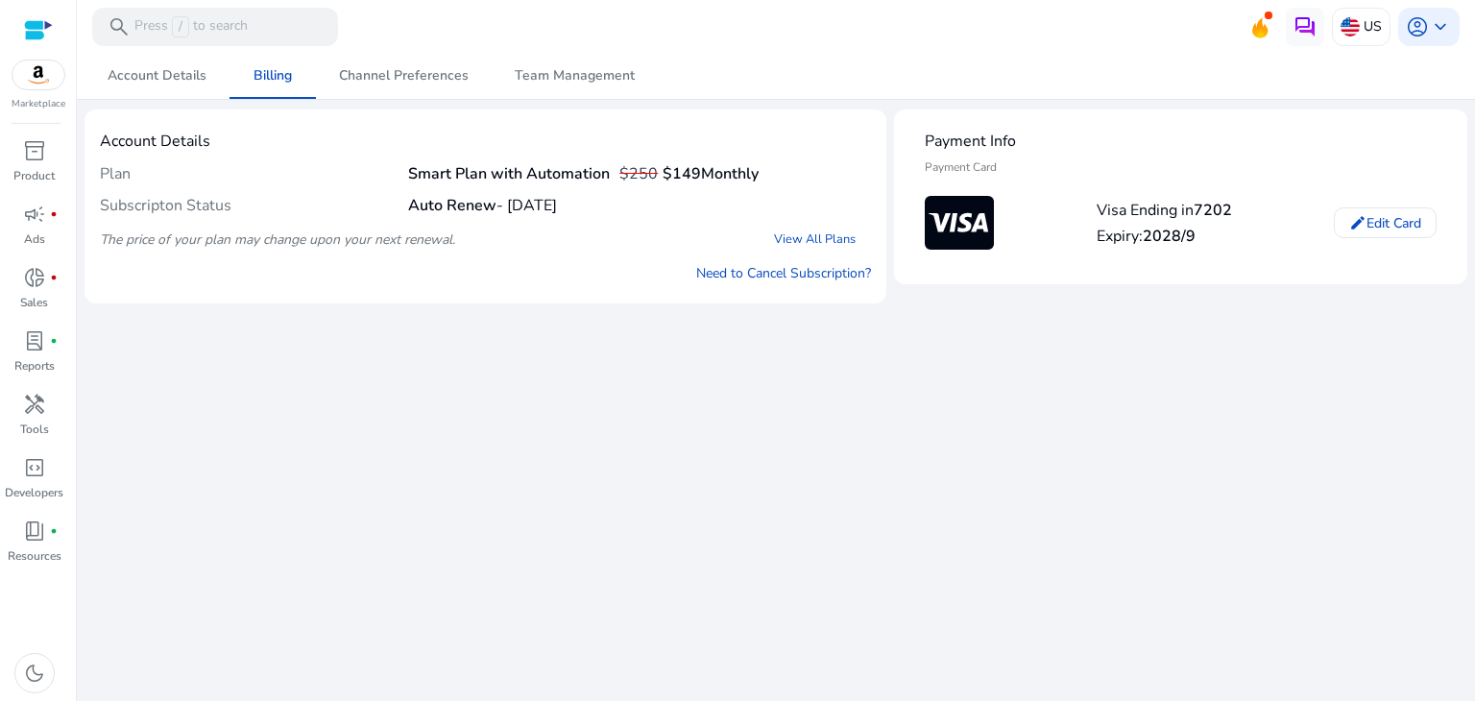
click at [967, 205] on mat-icon at bounding box center [959, 222] width 69 height 61
click at [160, 28] on p "Press / to search" at bounding box center [190, 26] width 113 height 21
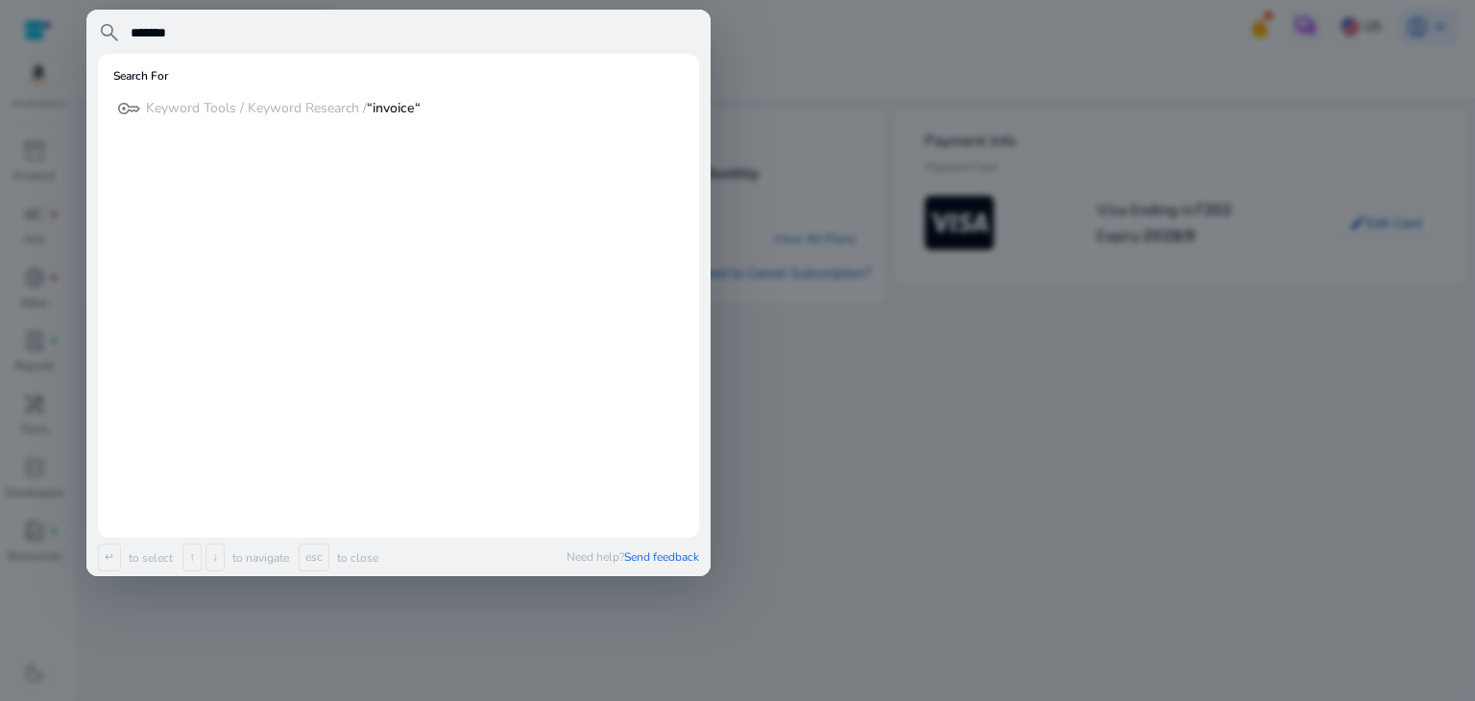
type input "*******"
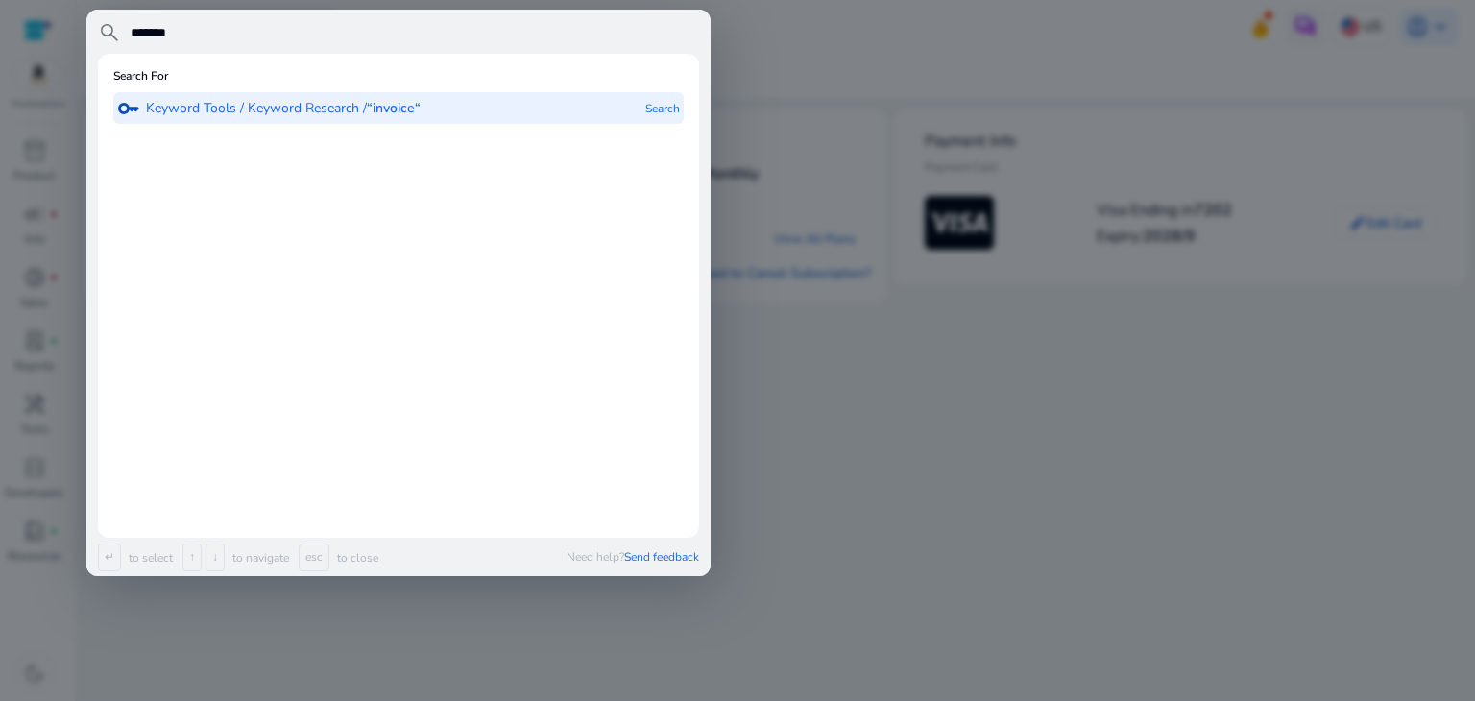
click at [569, 101] on div "key Keyword Tools / Keyword Research / “invoice“ Search" at bounding box center [398, 108] width 570 height 32
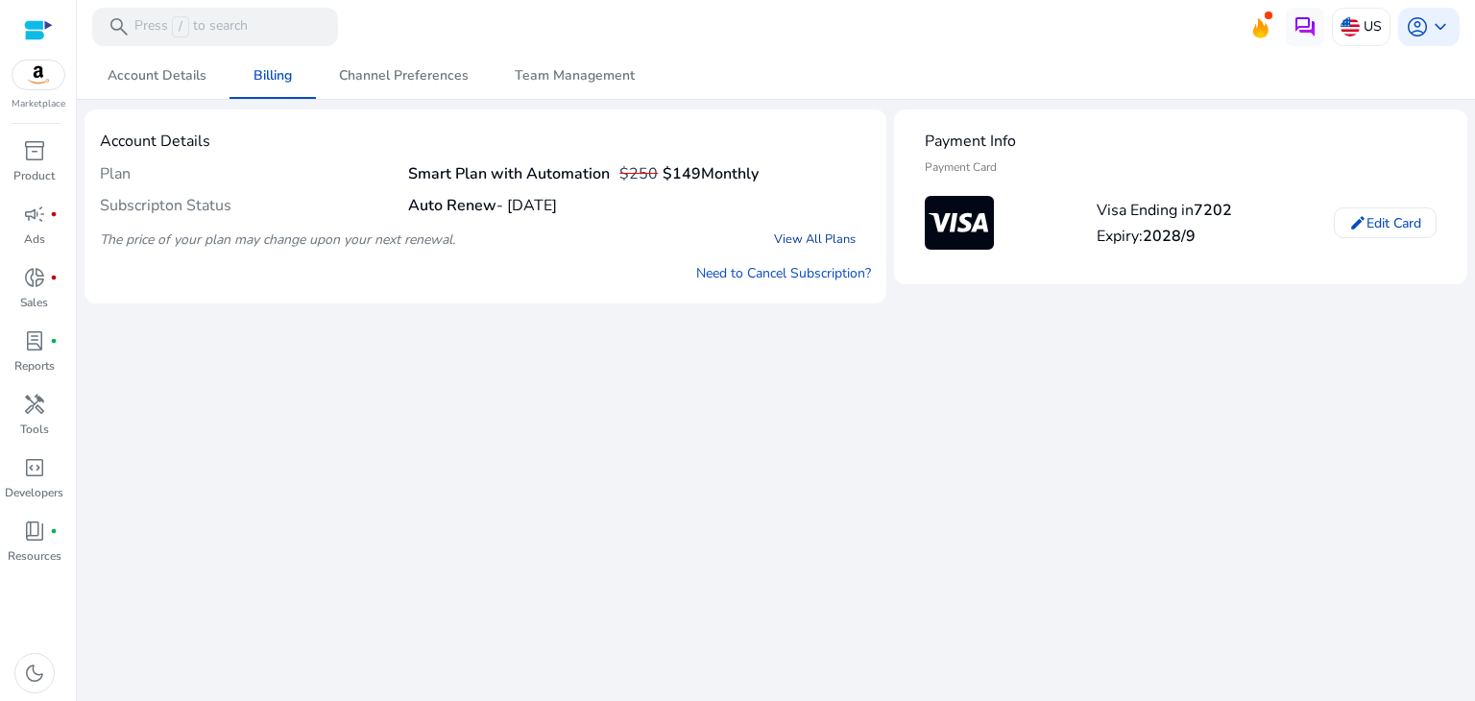
click at [829, 234] on link "View All Plans" at bounding box center [815, 239] width 112 height 35
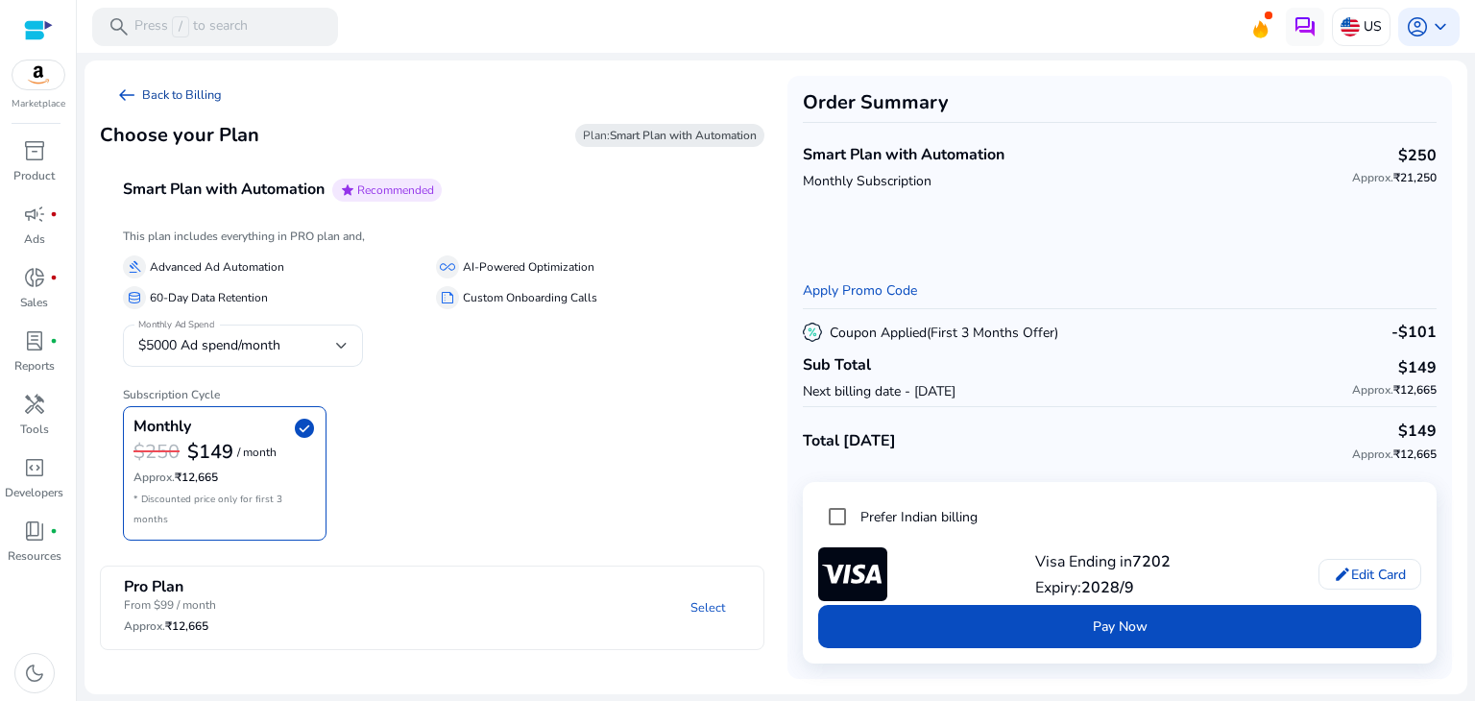
click at [136, 93] on span "arrow_left_alt" at bounding box center [126, 95] width 23 height 23
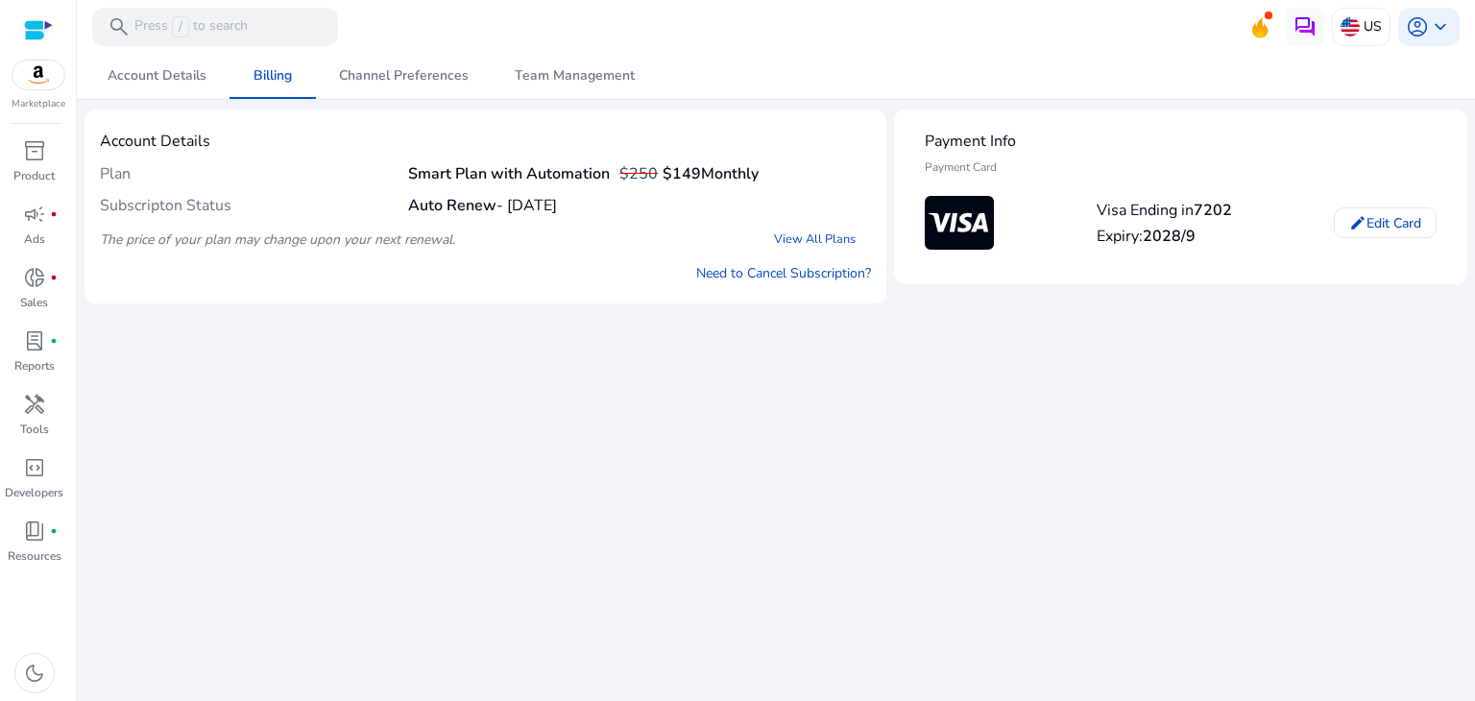
click at [410, 359] on div "We are getting things ready for you... Account Details Billing Channel Preferen…" at bounding box center [776, 377] width 1383 height 648
click at [530, 346] on div "We are getting things ready for you... Account Details Billing Channel Preferen…" at bounding box center [776, 377] width 1383 height 648
click at [509, 205] on h4 "Auto Renew - [DATE]" at bounding box center [482, 206] width 149 height 18
click at [516, 211] on h4 "Auto Renew - [DATE]" at bounding box center [482, 206] width 149 height 18
click at [529, 205] on h4 "Auto Renew - [DATE]" at bounding box center [482, 206] width 149 height 18
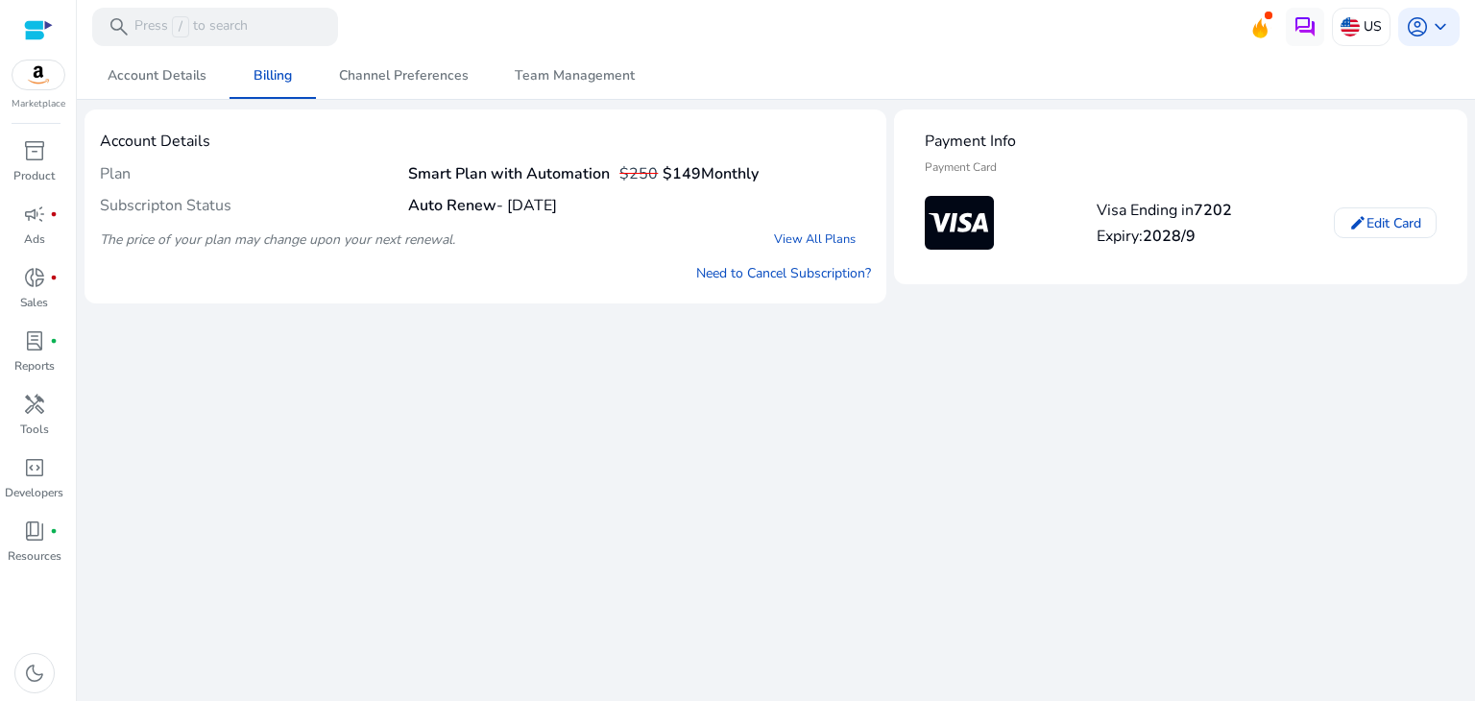
click at [359, 327] on div "We are getting things ready for you... Account Details Billing Channel Preferen…" at bounding box center [776, 377] width 1383 height 648
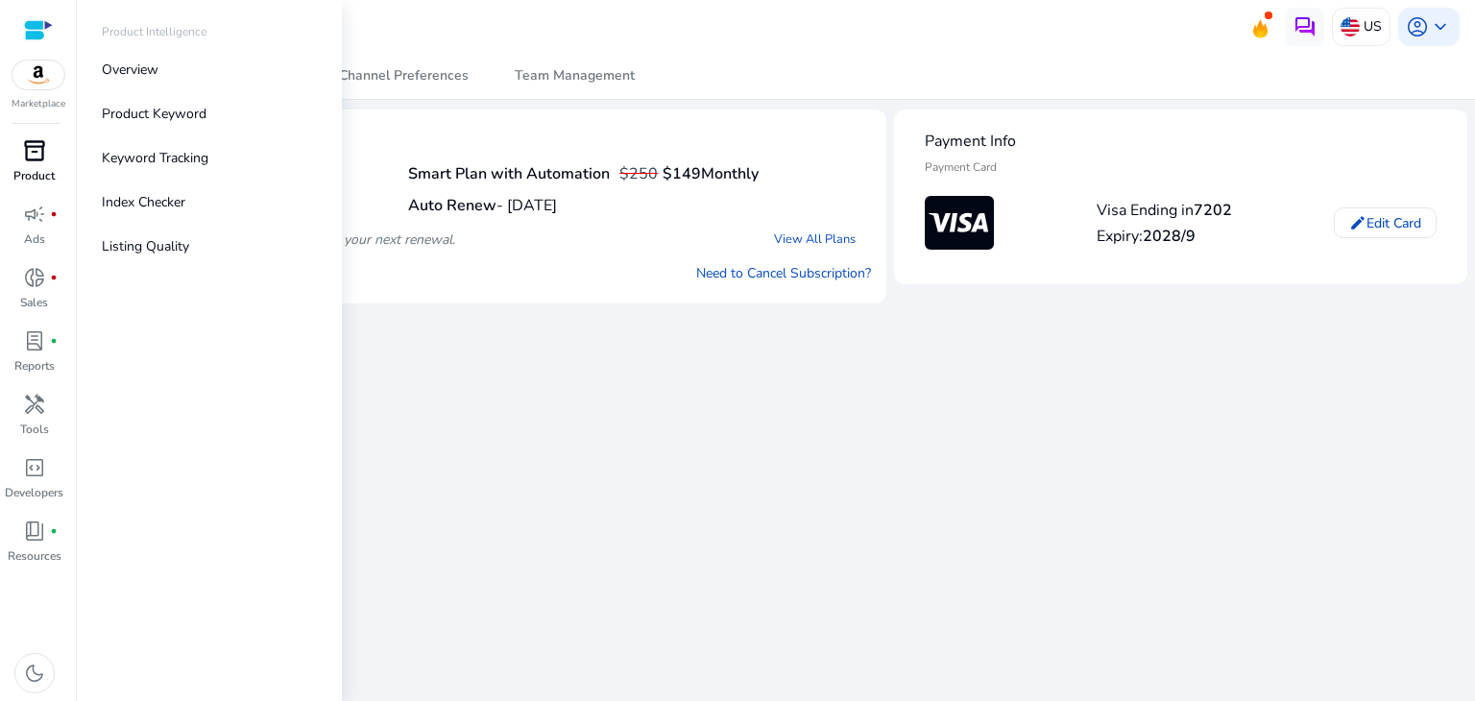
click at [26, 162] on span "inventory_2" at bounding box center [34, 150] width 23 height 23
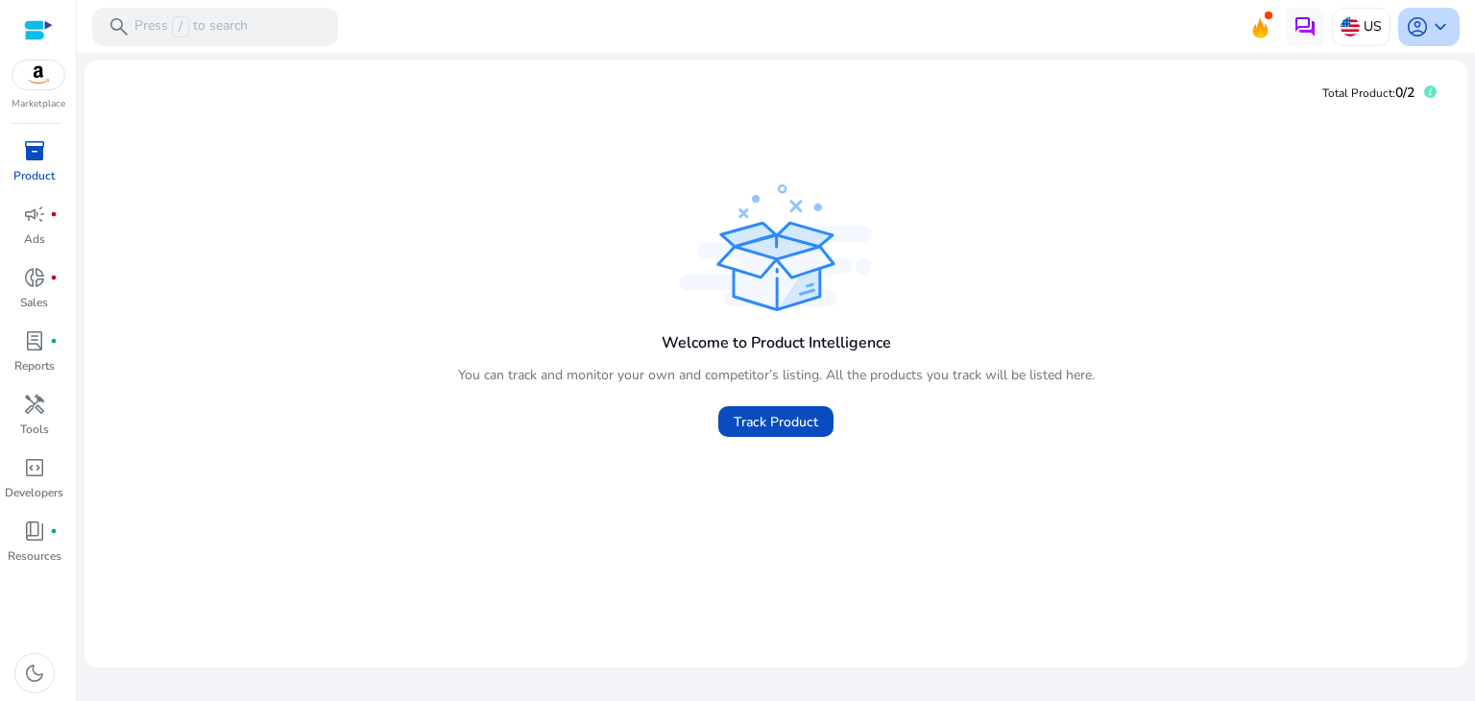
click at [1444, 15] on span "keyboard_arrow_down" at bounding box center [1440, 26] width 23 height 23
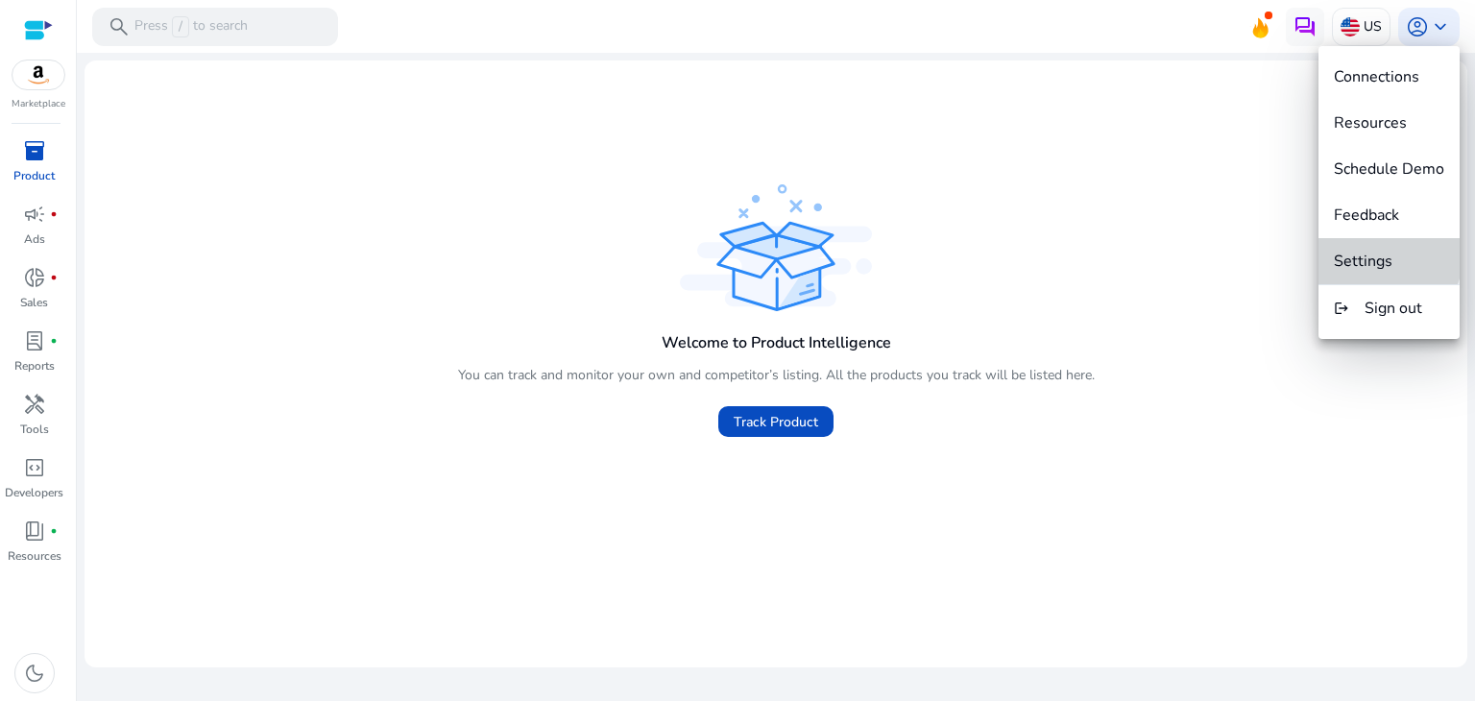
click at [1383, 254] on span "Settings" at bounding box center [1363, 261] width 59 height 21
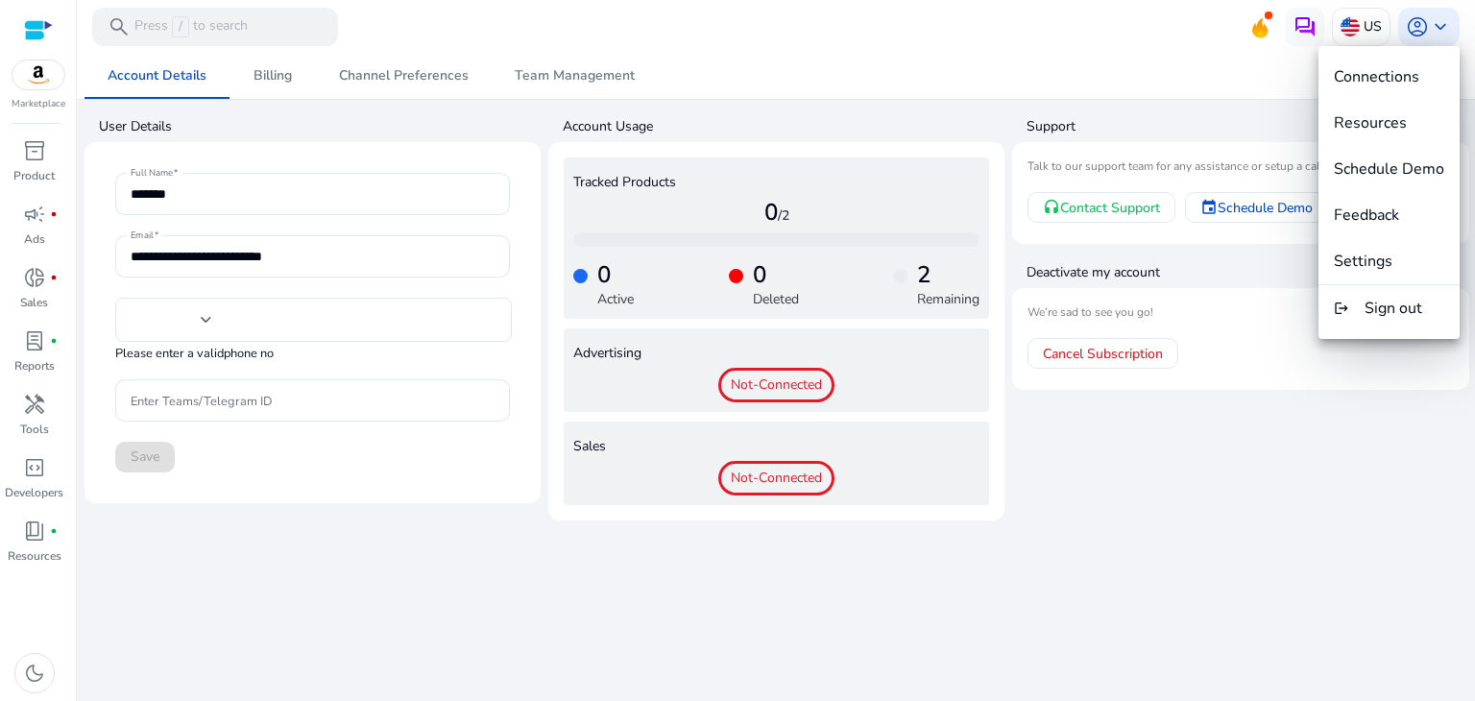
type input "***"
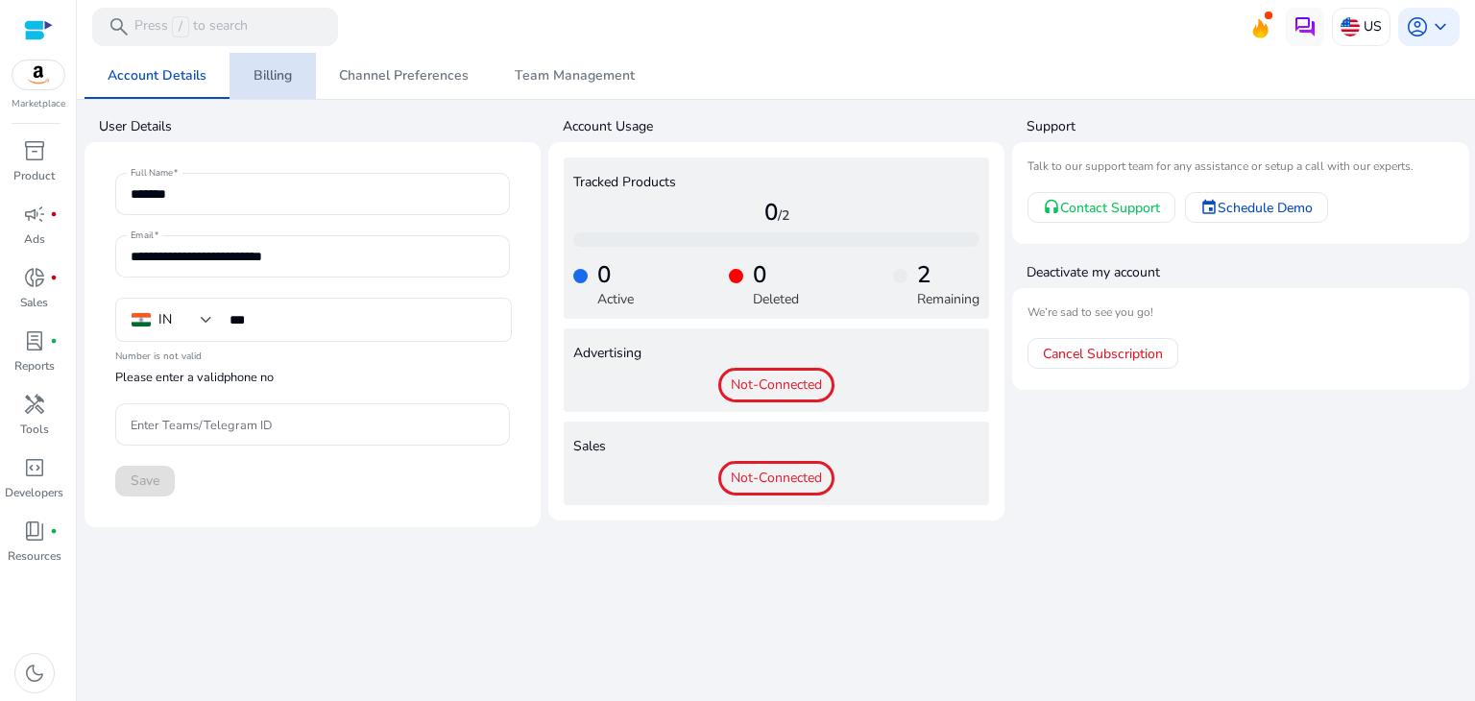
click at [269, 74] on span "Billing" at bounding box center [273, 75] width 38 height 13
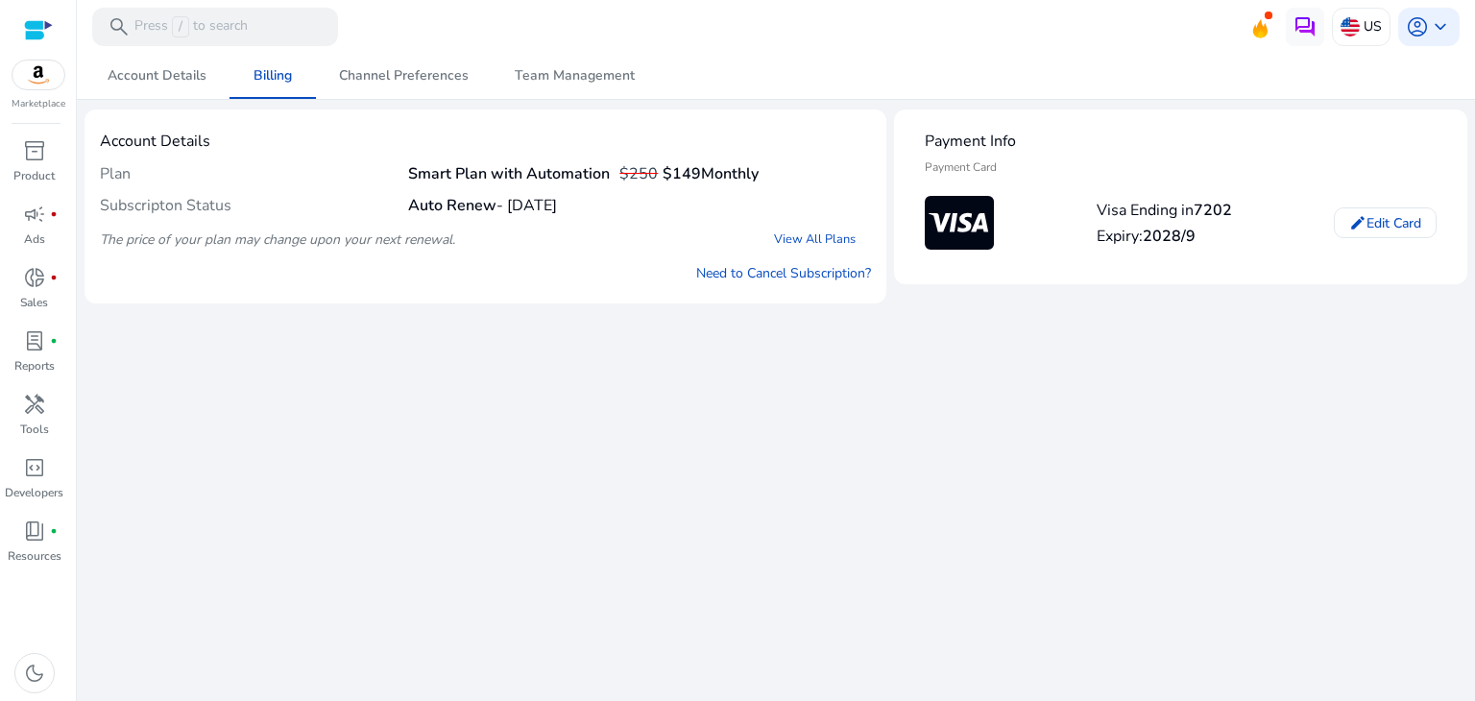
click at [562, 220] on div "Subscripton Status Auto Renew - [DATE]" at bounding box center [485, 205] width 771 height 33
click at [397, 83] on span "Channel Preferences" at bounding box center [404, 75] width 130 height 13
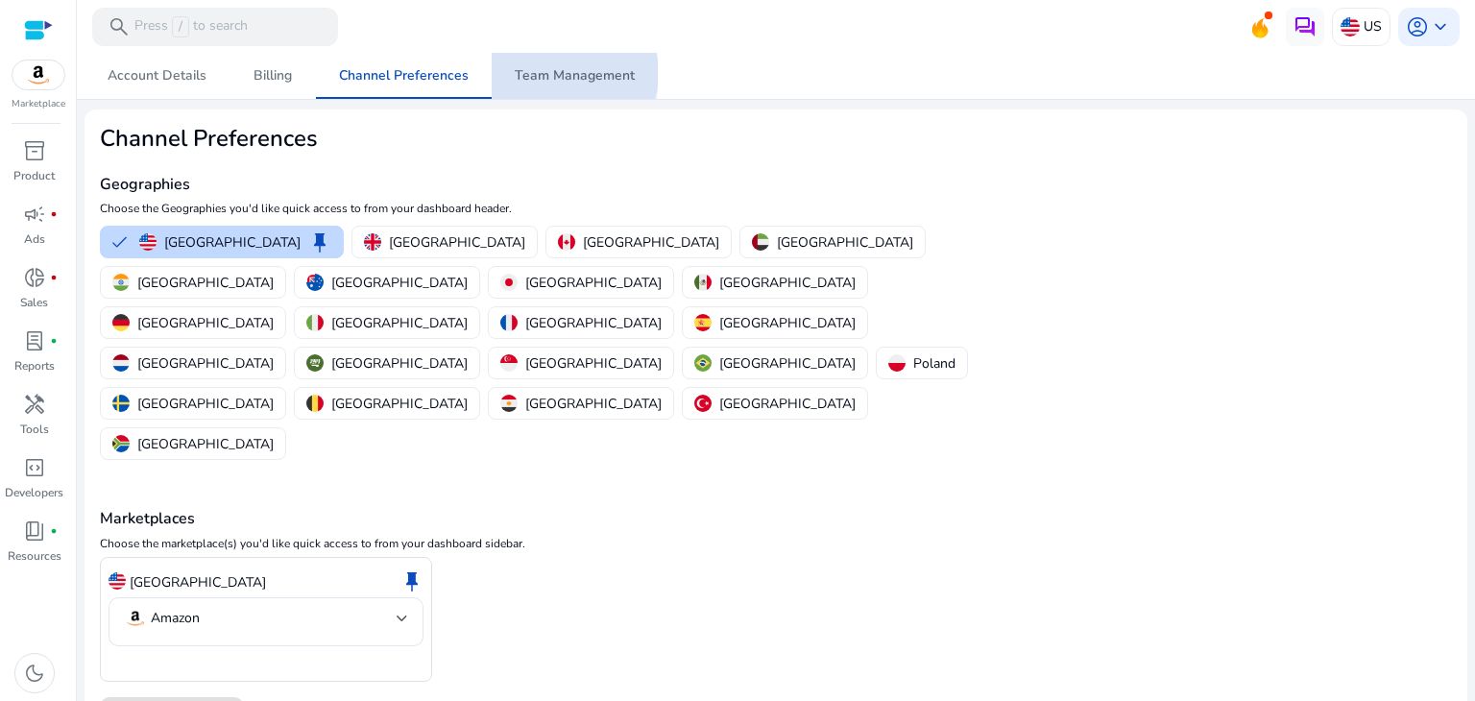
click at [557, 74] on span "Team Management" at bounding box center [575, 75] width 120 height 13
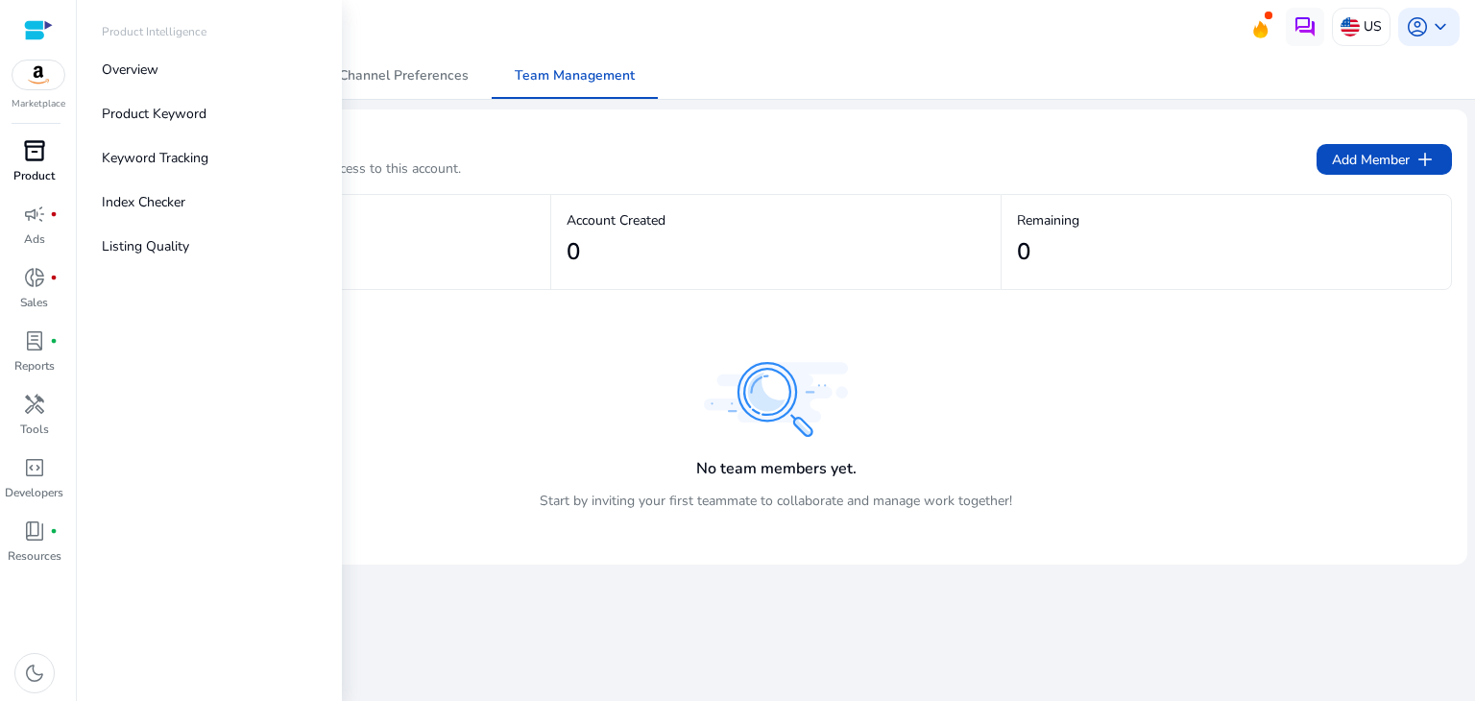
click at [34, 161] on span "inventory_2" at bounding box center [34, 150] width 23 height 23
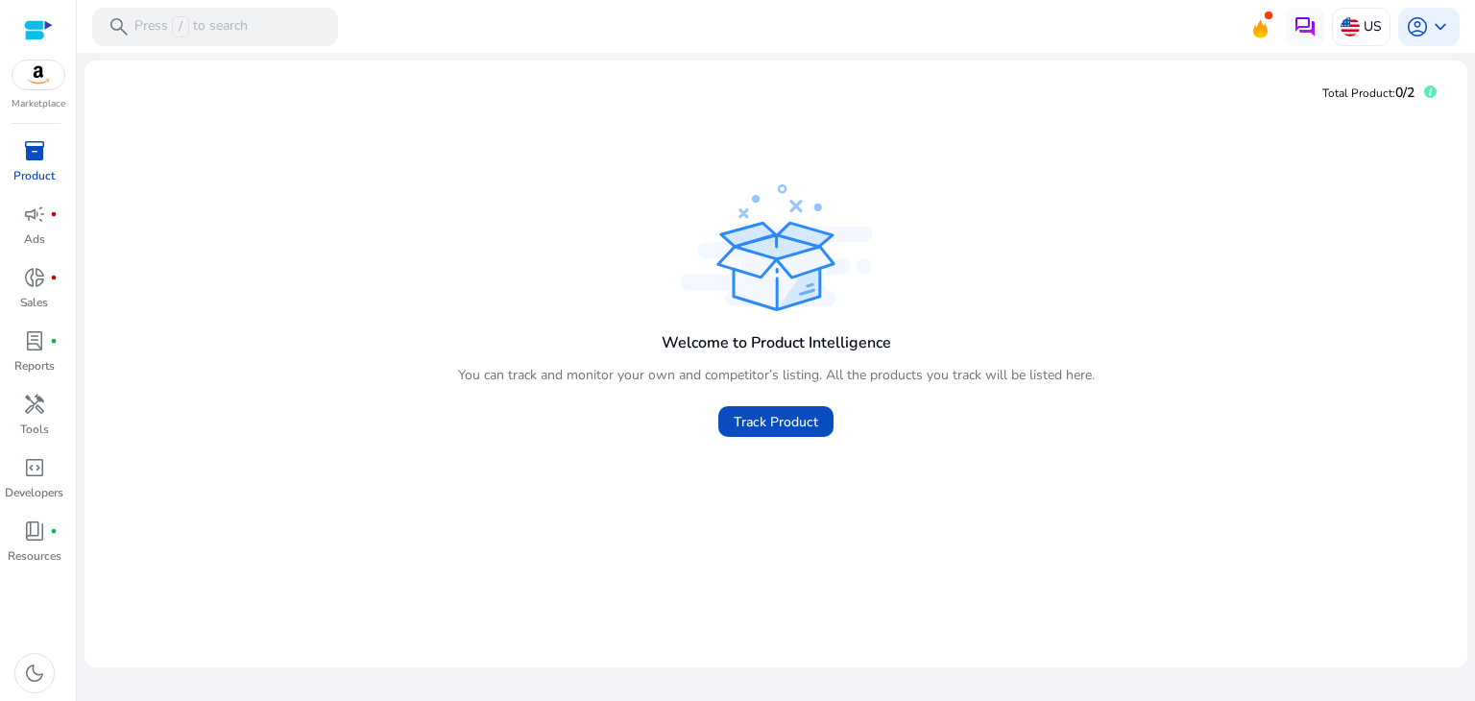
click at [300, 330] on div "Welcome to Product Intelligence You can track and monitor your own and competit…" at bounding box center [776, 314] width 1352 height 268
click at [399, 225] on div "Welcome to Product Intelligence You can track and monitor your own and competit…" at bounding box center [776, 314] width 1352 height 268
click at [1441, 25] on span "keyboard_arrow_down" at bounding box center [1440, 26] width 23 height 23
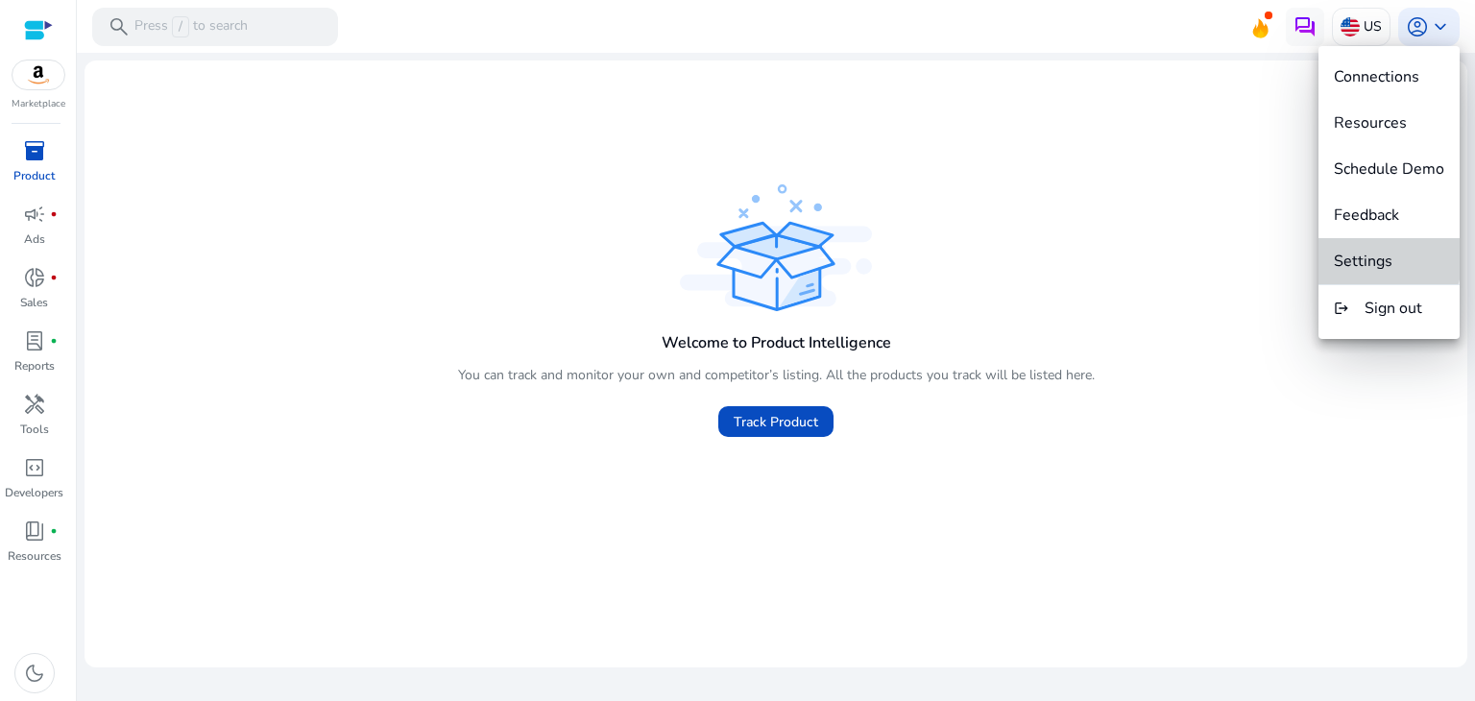
click at [1379, 257] on span "Settings" at bounding box center [1363, 261] width 59 height 21
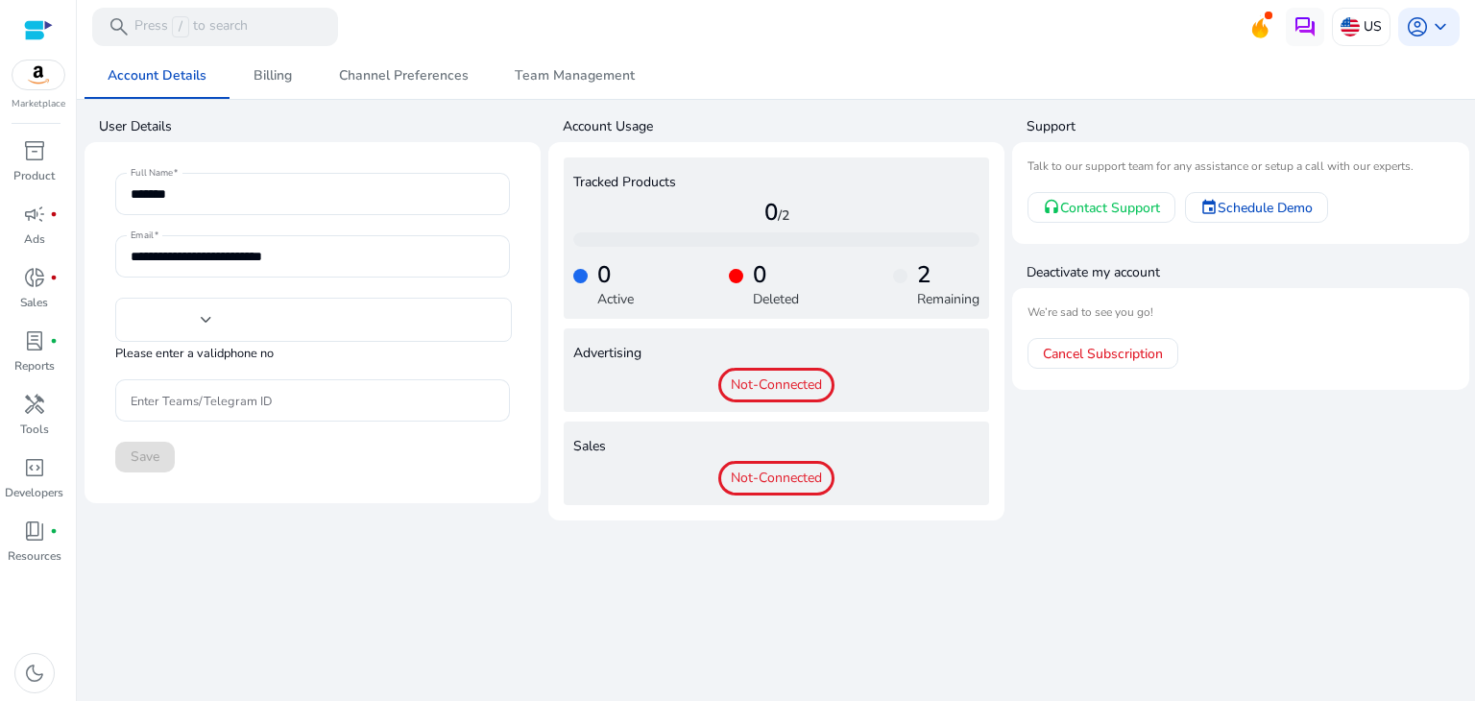
type input "***"
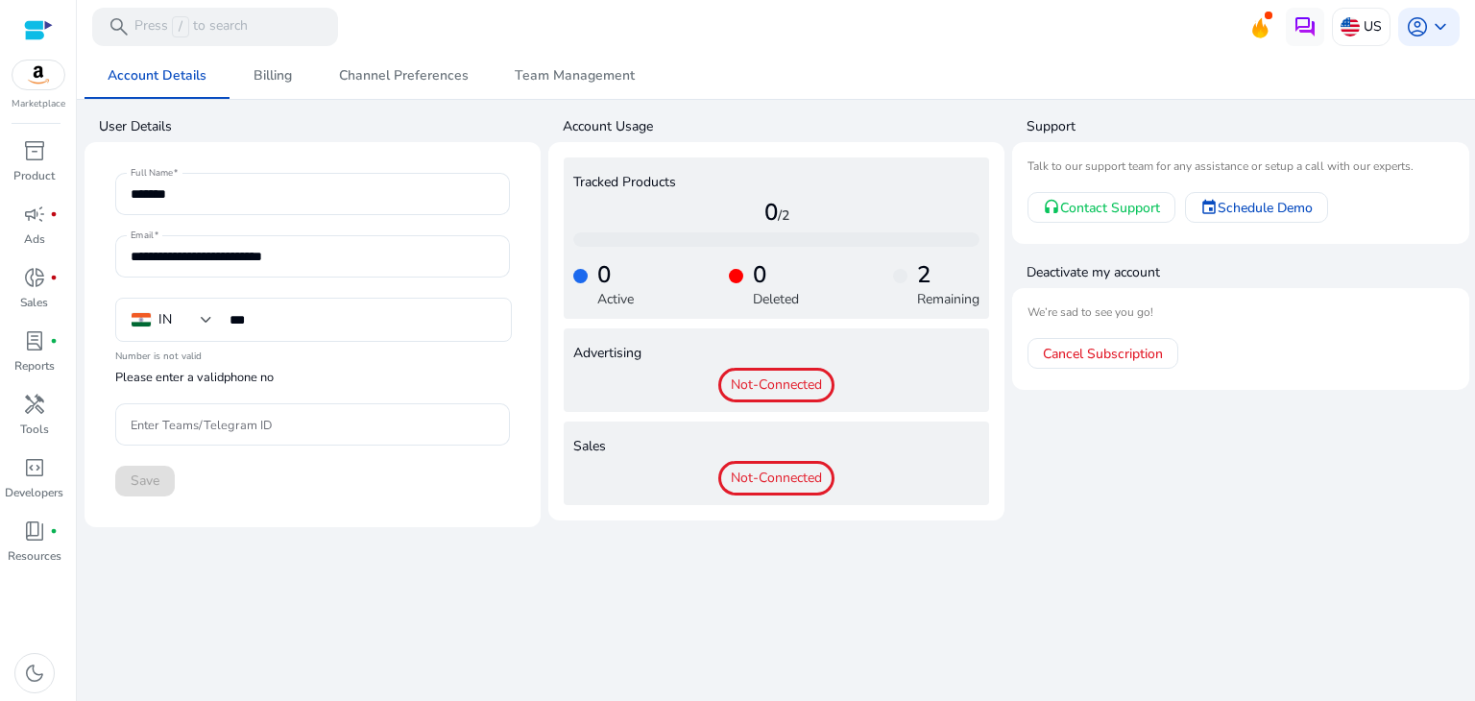
click at [274, 54] on div at bounding box center [776, 55] width 1398 height 4
click at [264, 86] on span "Billing" at bounding box center [273, 76] width 38 height 46
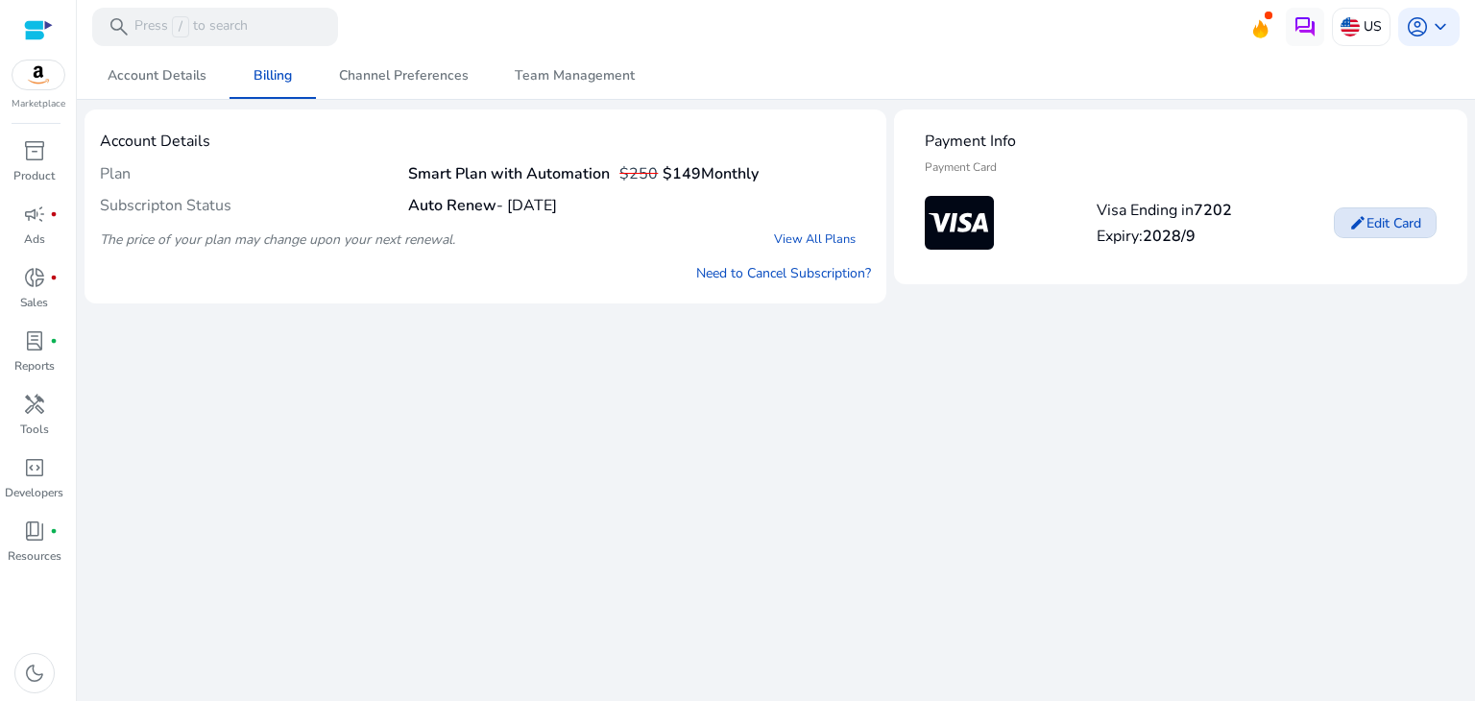
click at [1387, 222] on span "Edit Card" at bounding box center [1394, 223] width 55 height 20
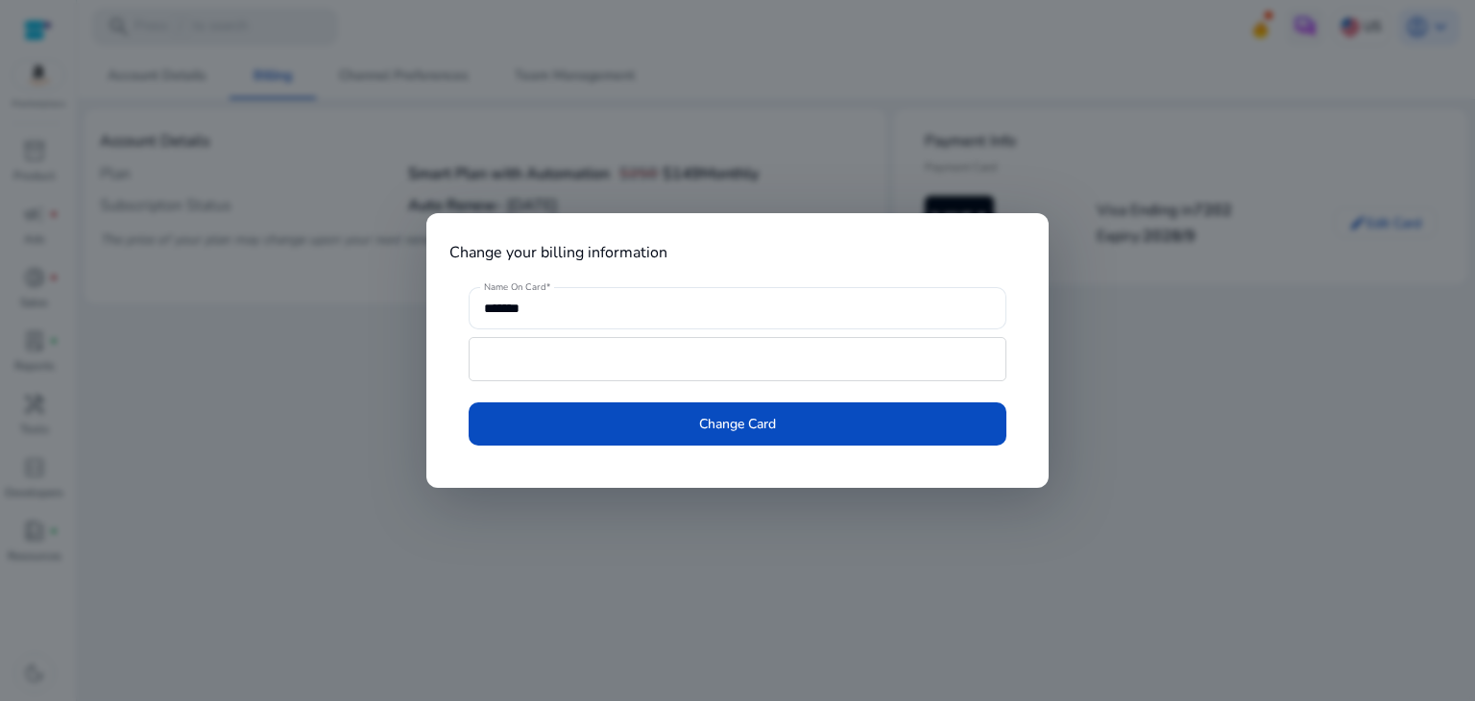
click at [1154, 399] on div at bounding box center [737, 350] width 1475 height 701
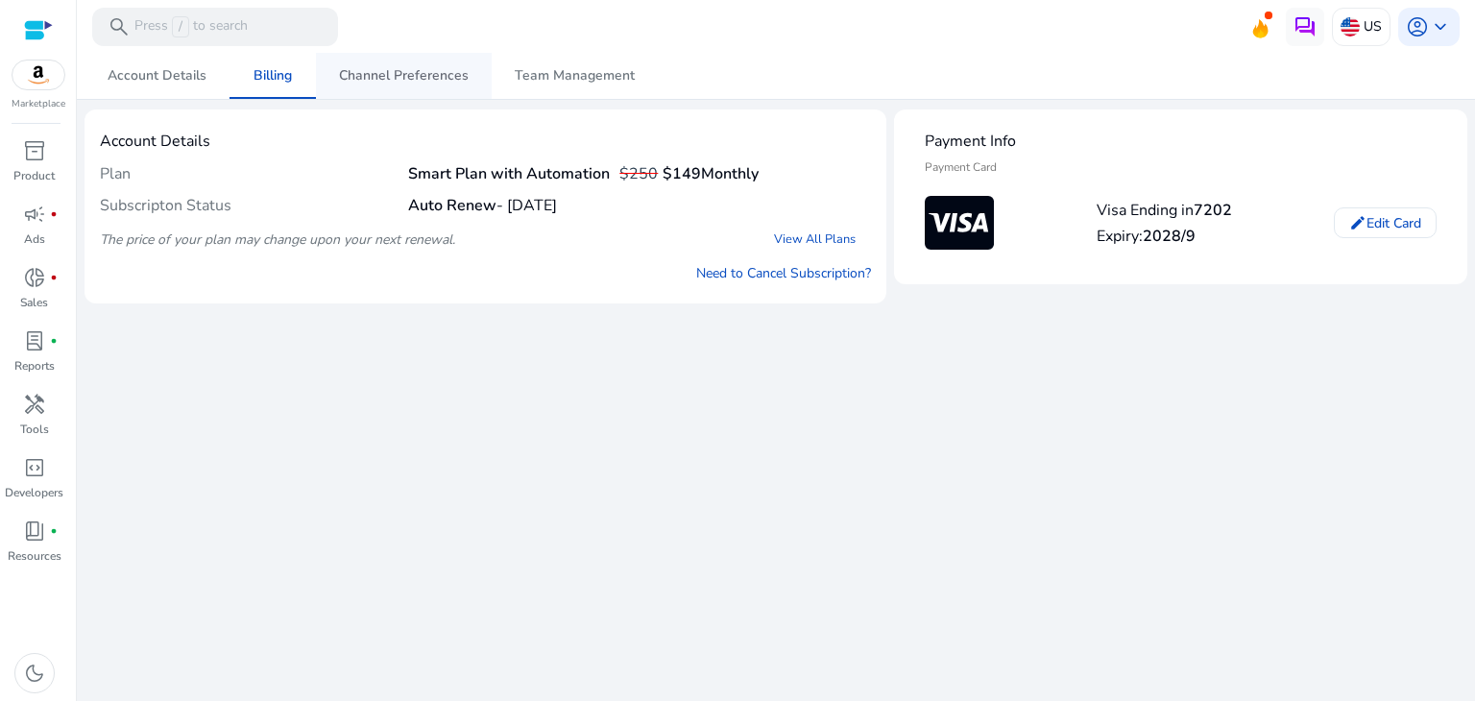
click at [478, 72] on link "Channel Preferences" at bounding box center [404, 76] width 176 height 46
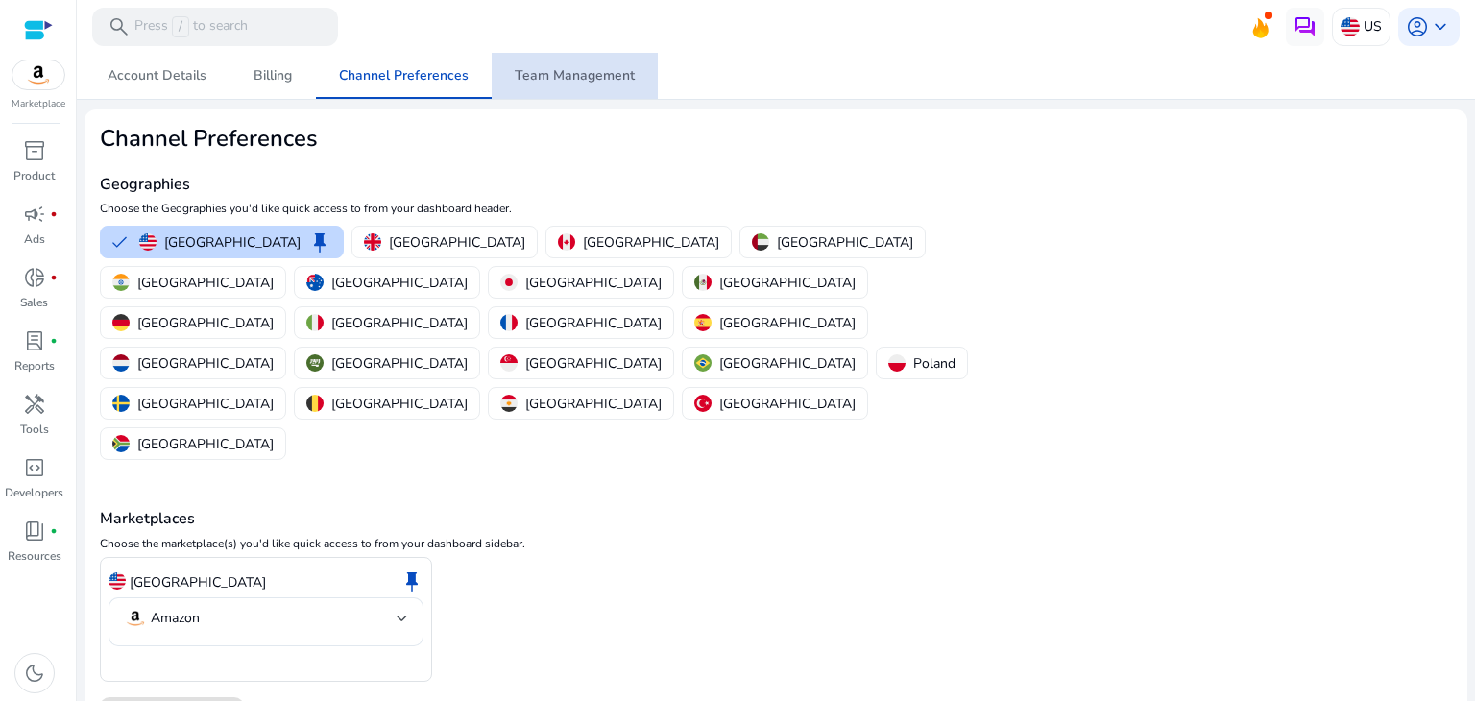
click at [598, 77] on span "Team Management" at bounding box center [575, 75] width 120 height 13
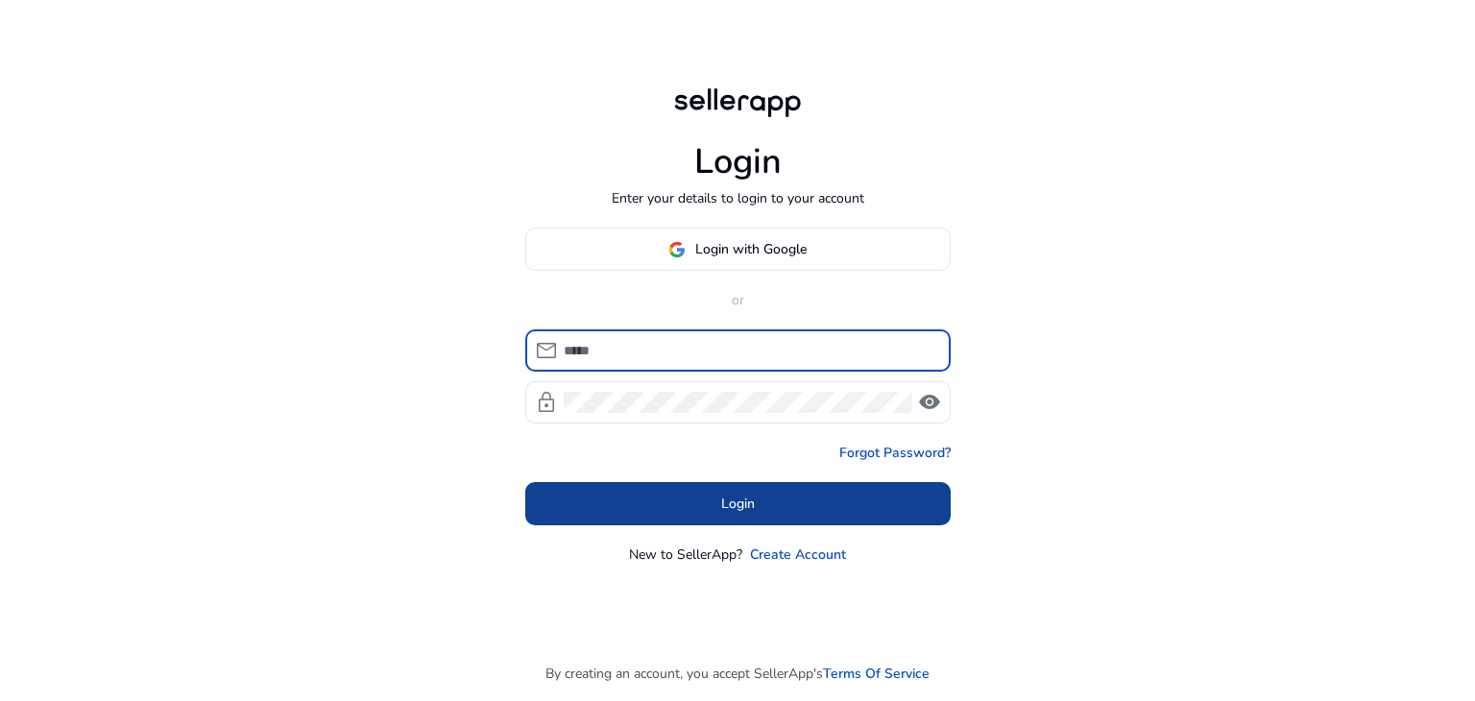
type input "**********"
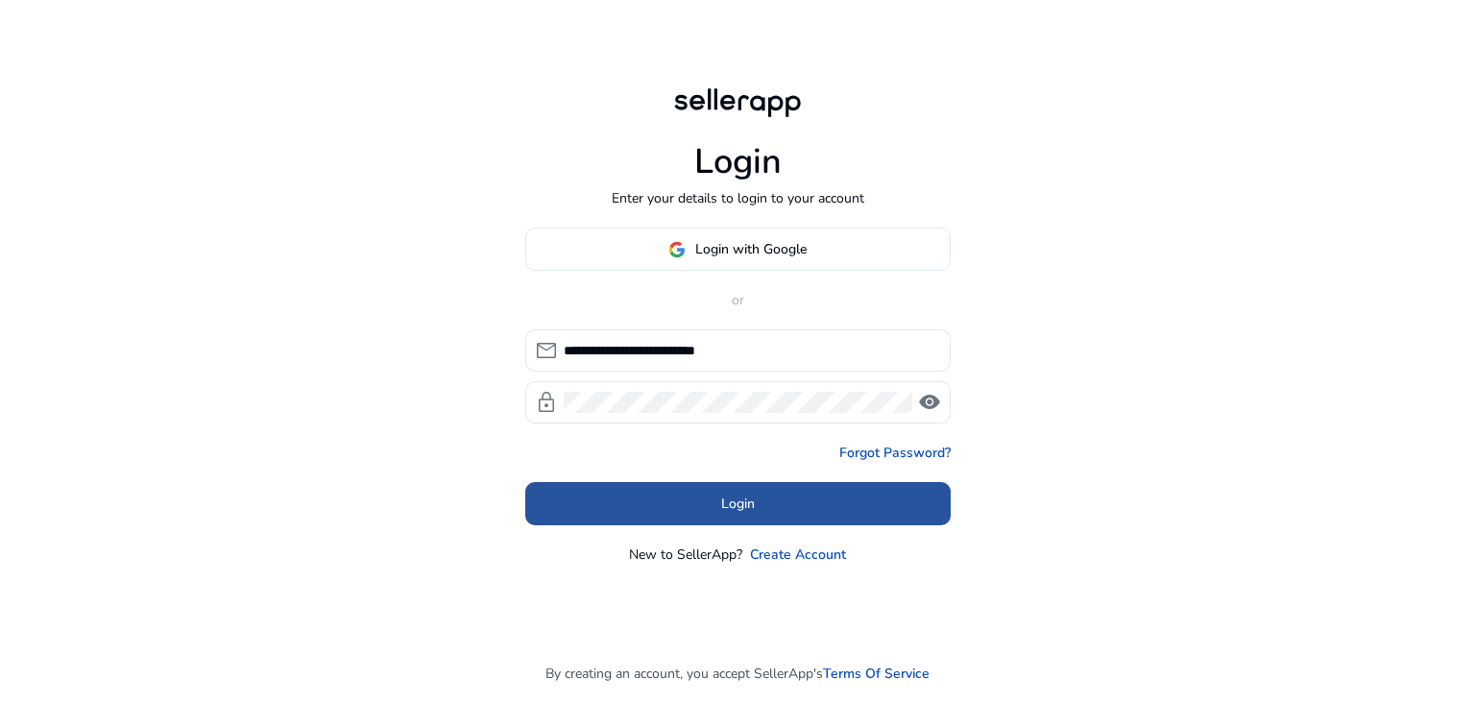
click at [755, 508] on span at bounding box center [737, 504] width 425 height 46
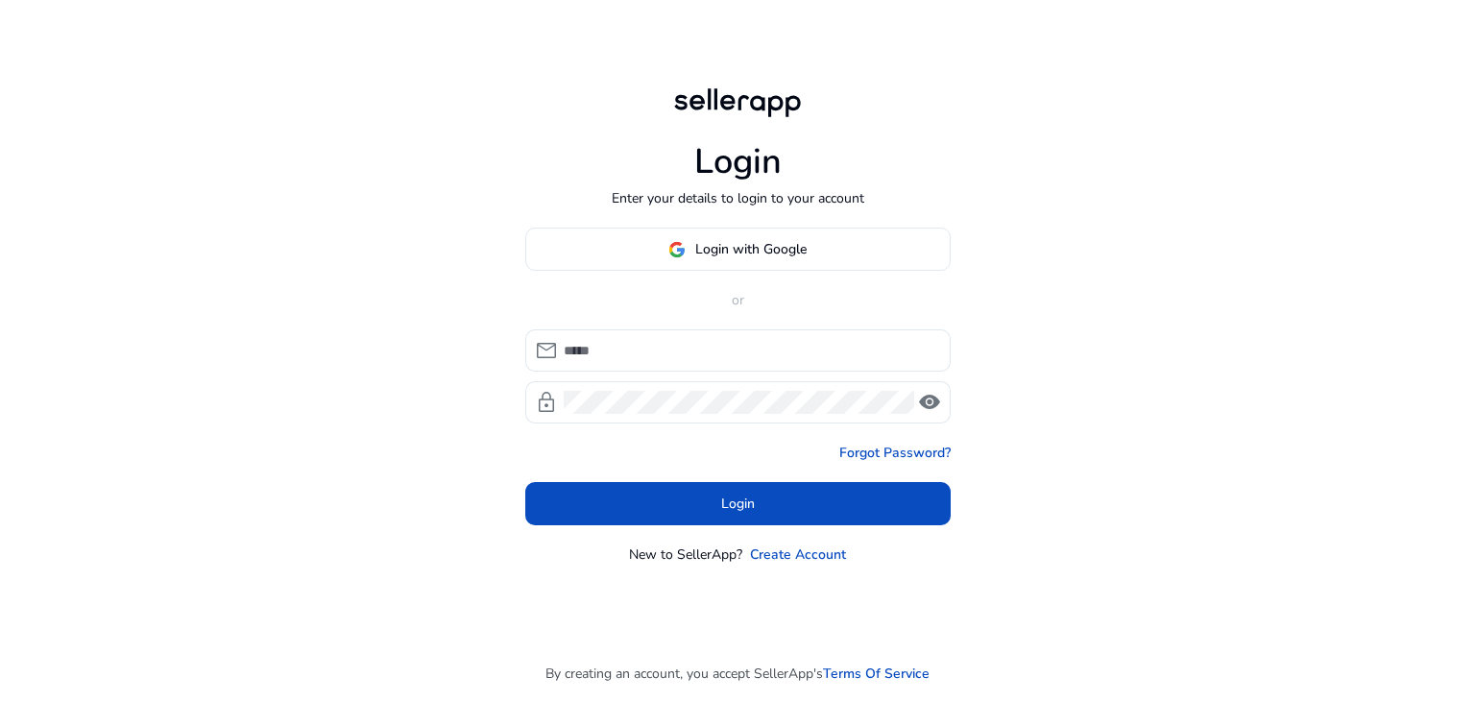
type input "**********"
